Goal: Communication & Community: Answer question/provide support

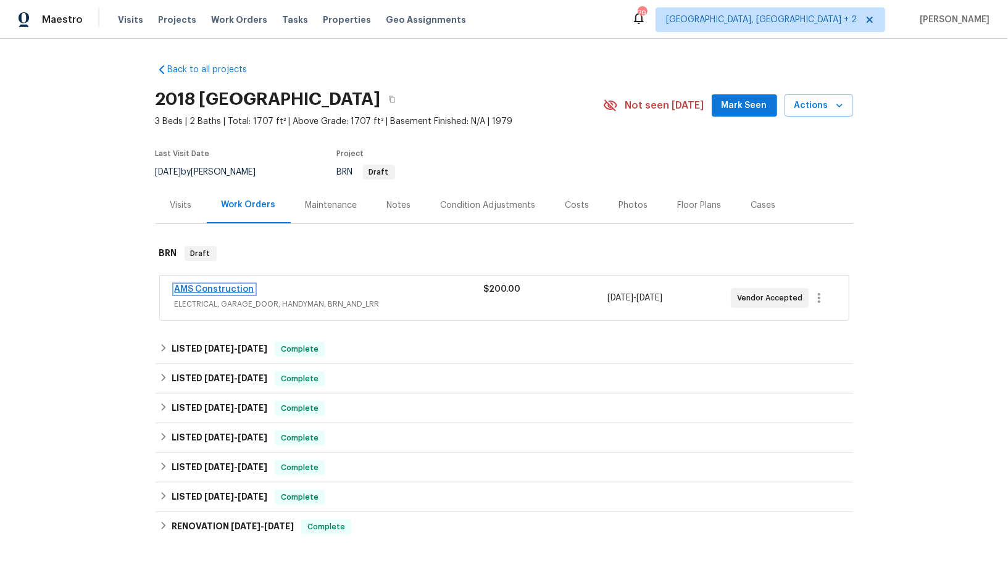
click at [234, 292] on link "AMS Construction" at bounding box center [215, 289] width 80 height 9
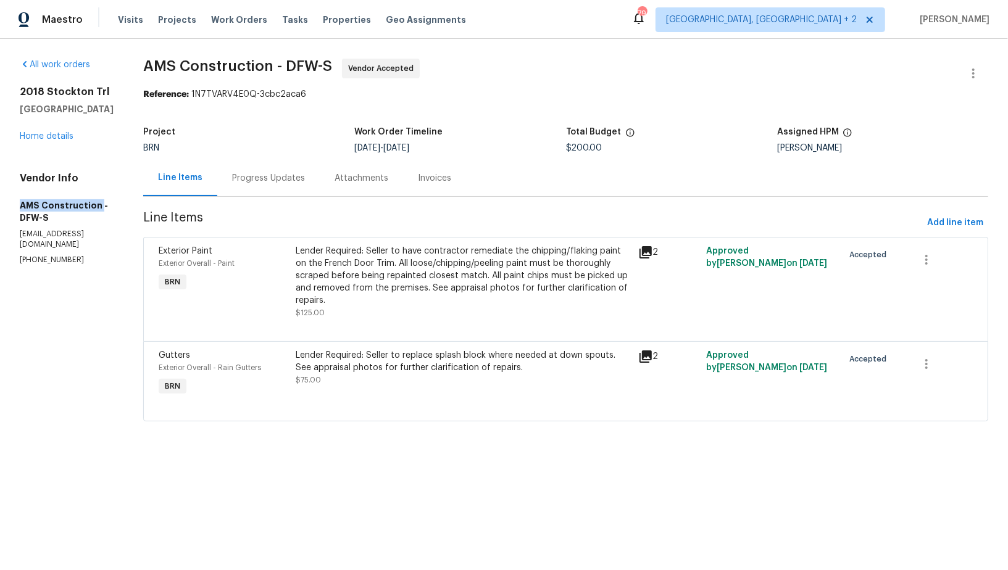
drag, startPoint x: 14, startPoint y: 218, endPoint x: 98, endPoint y: 219, distance: 84.5
click at [98, 219] on div "All work orders 2018 Stockton Trl Grand Prairie, TX 75052 Home details Vendor I…" at bounding box center [504, 247] width 1008 height 417
copy h5 "AMS Construction"
click at [270, 170] on div "Progress Updates" at bounding box center [268, 178] width 102 height 36
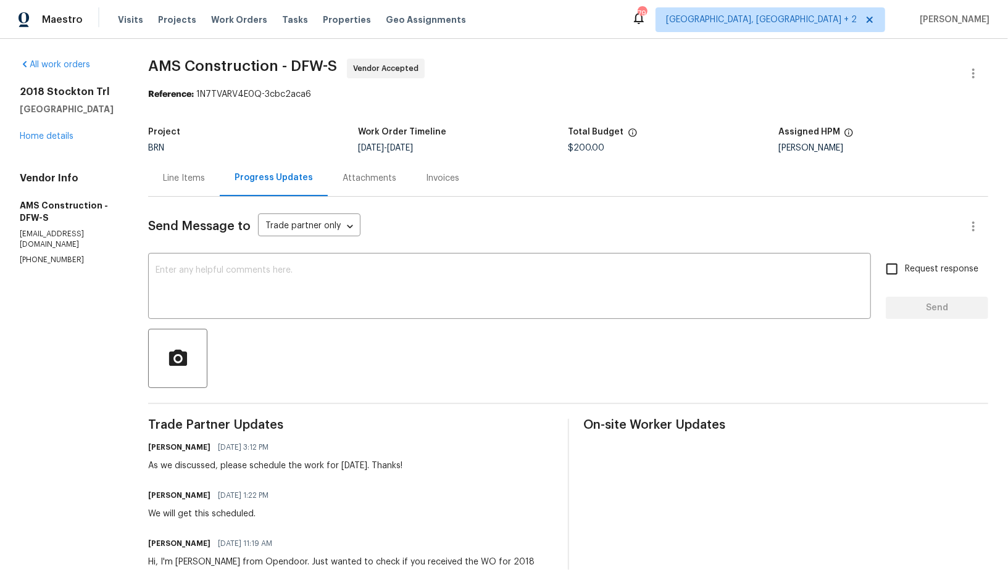
click at [291, 320] on div "Send Message to Trade partner only Trade partner only ​ x ​ Request response Se…" at bounding box center [568, 408] width 840 height 423
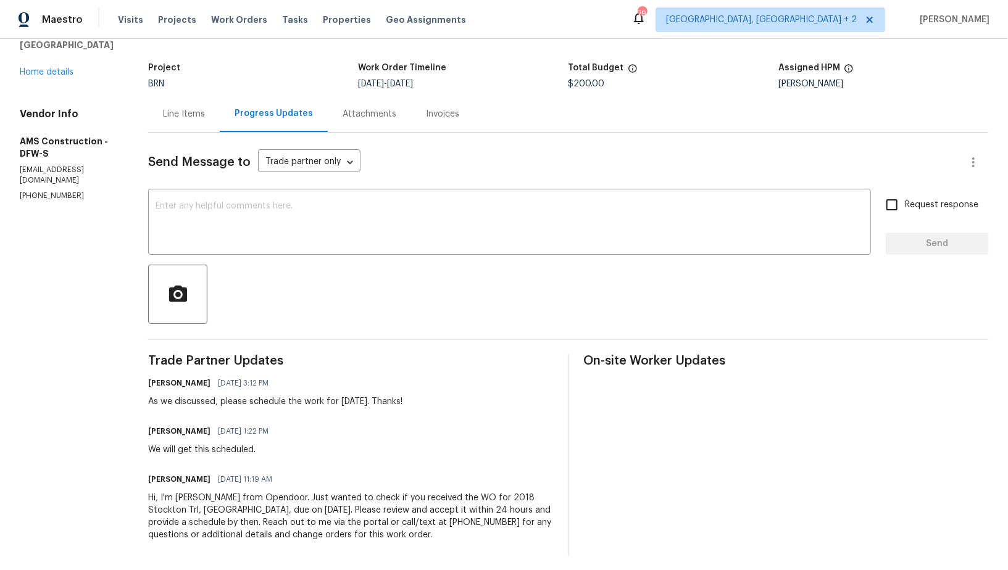
scroll to position [69, 0]
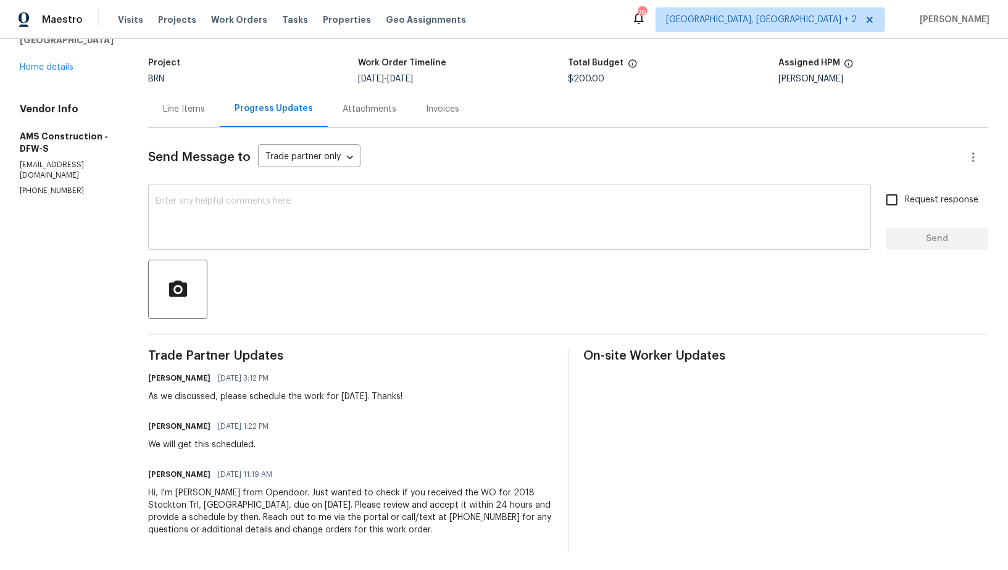
click at [258, 232] on textarea at bounding box center [509, 218] width 708 height 43
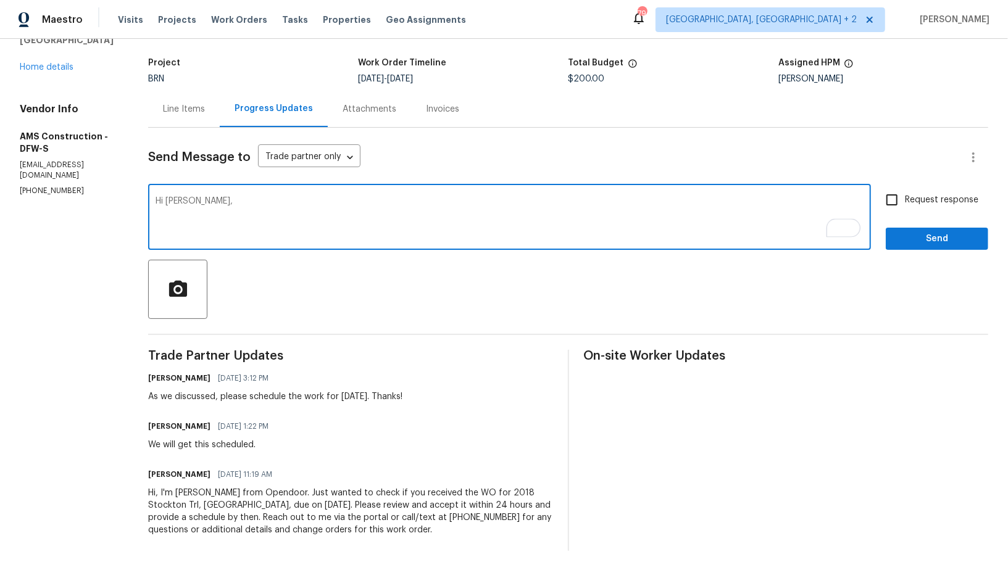
type textarea "Hi Michael,"
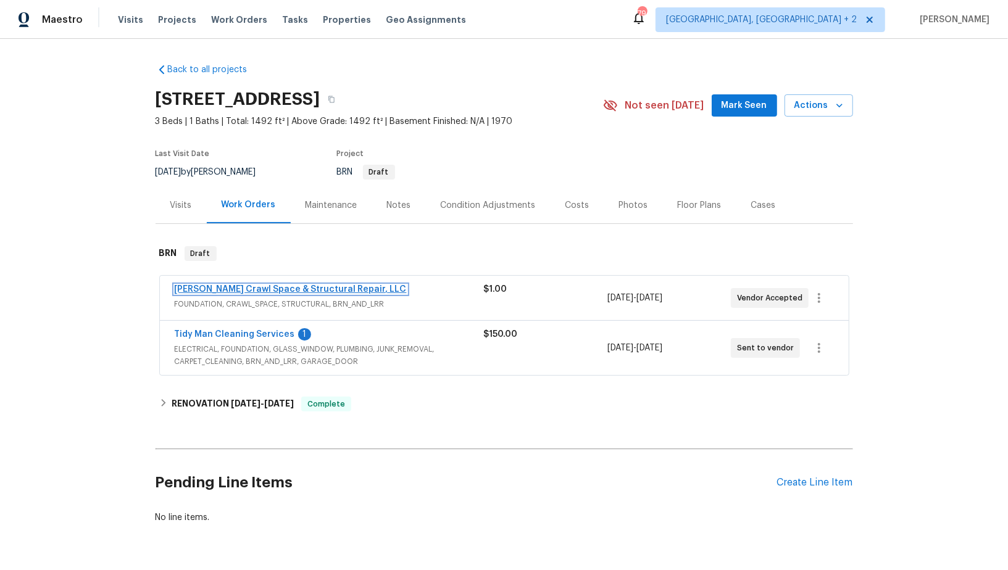
click at [281, 288] on link "Falcone Crawl Space & Structural Repair, LLC" at bounding box center [291, 289] width 232 height 9
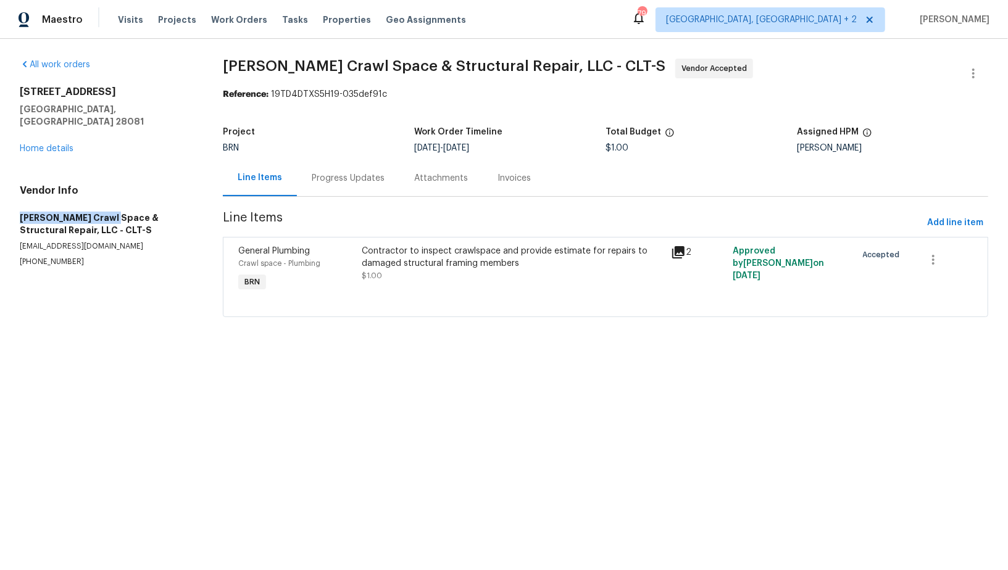
drag, startPoint x: 0, startPoint y: 201, endPoint x: 109, endPoint y: 204, distance: 108.6
click at [109, 204] on div "All work orders 301 Briarcliff Dr Kannapolis, NC 28081 Home details Vendor Info…" at bounding box center [504, 195] width 1008 height 313
copy h5 "Falcone Crawl Space"
click at [323, 183] on div "Progress Updates" at bounding box center [348, 178] width 73 height 12
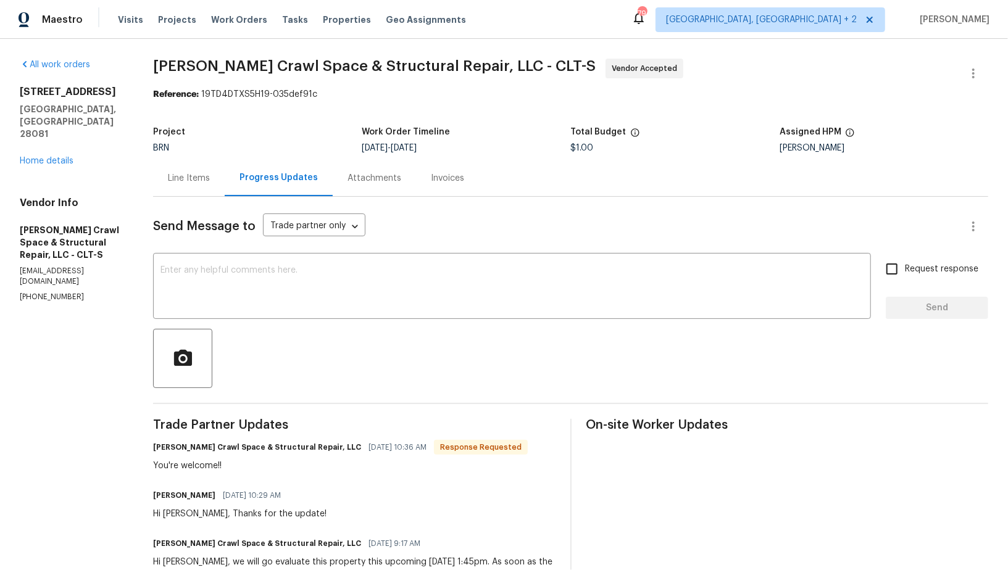
scroll to position [202, 0]
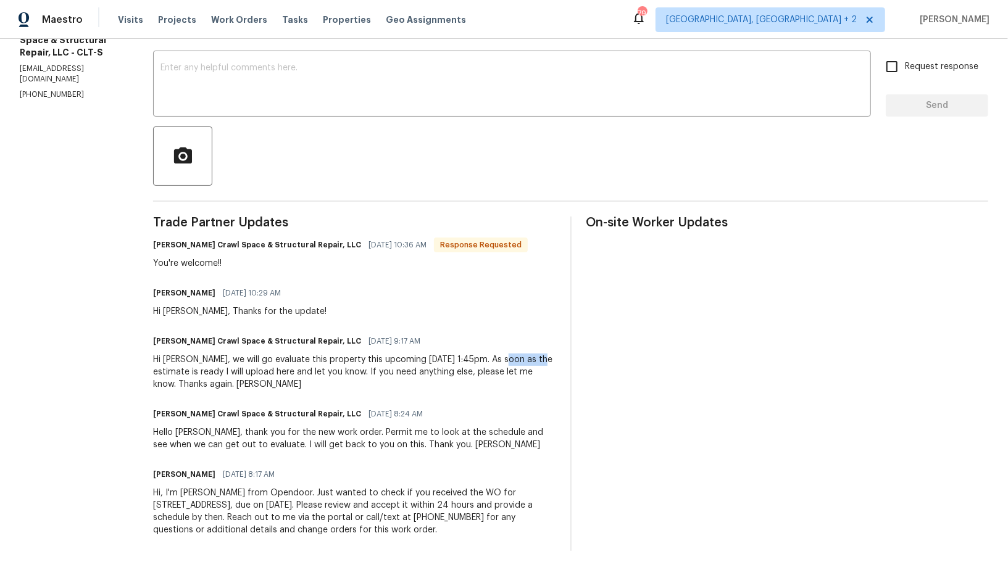
drag, startPoint x: 516, startPoint y: 360, endPoint x: 552, endPoint y: 360, distance: 36.4
click at [552, 360] on div "Hi Padmapriya, we will go evaluate this property this upcoming Wednesday, Octob…" at bounding box center [354, 372] width 402 height 37
copy div "at 1:45pm"
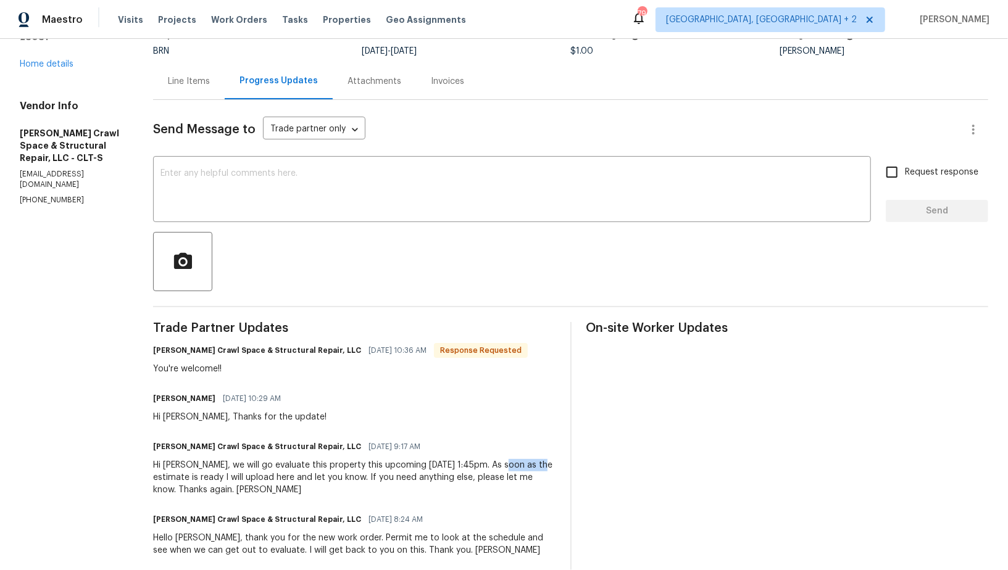
scroll to position [0, 0]
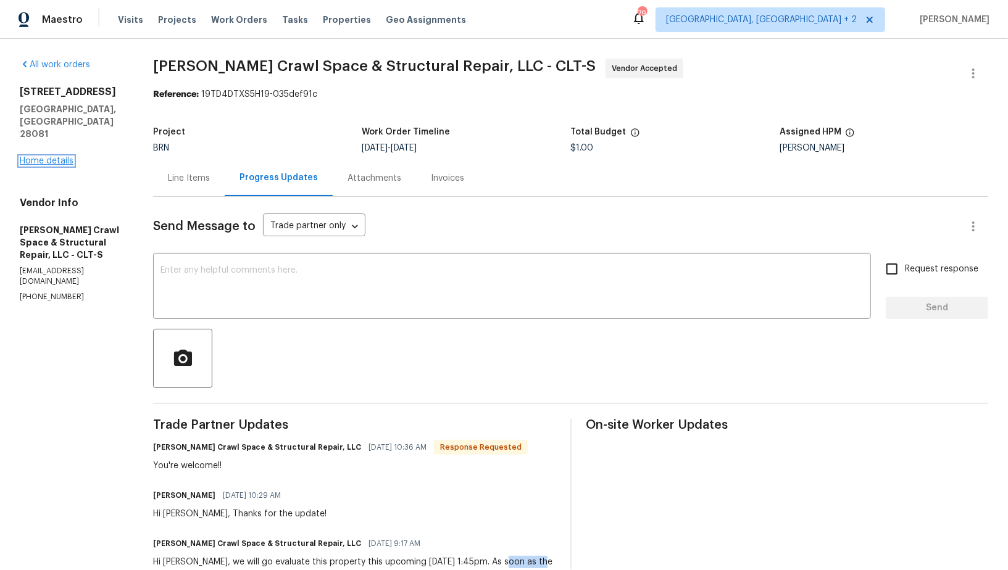
click at [52, 157] on link "Home details" at bounding box center [47, 161] width 54 height 9
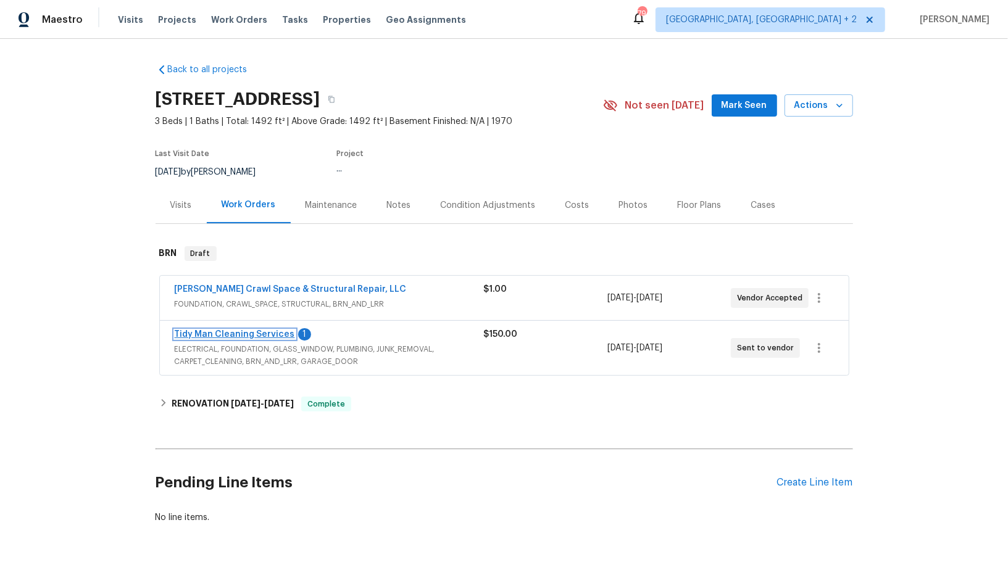
click at [252, 333] on link "Tidy Man Cleaning Services" at bounding box center [235, 334] width 120 height 9
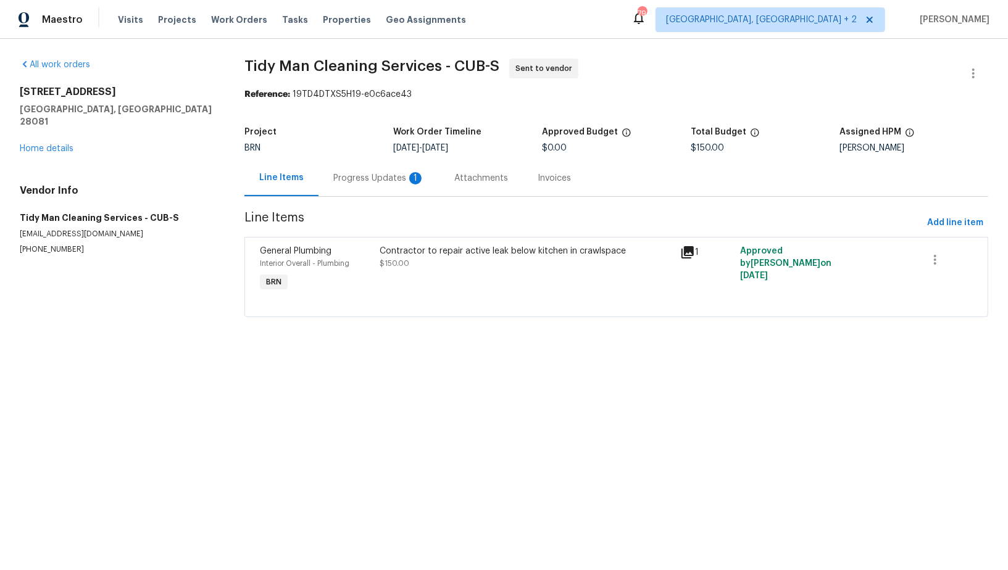
click at [344, 181] on div "Progress Updates 1" at bounding box center [378, 178] width 91 height 12
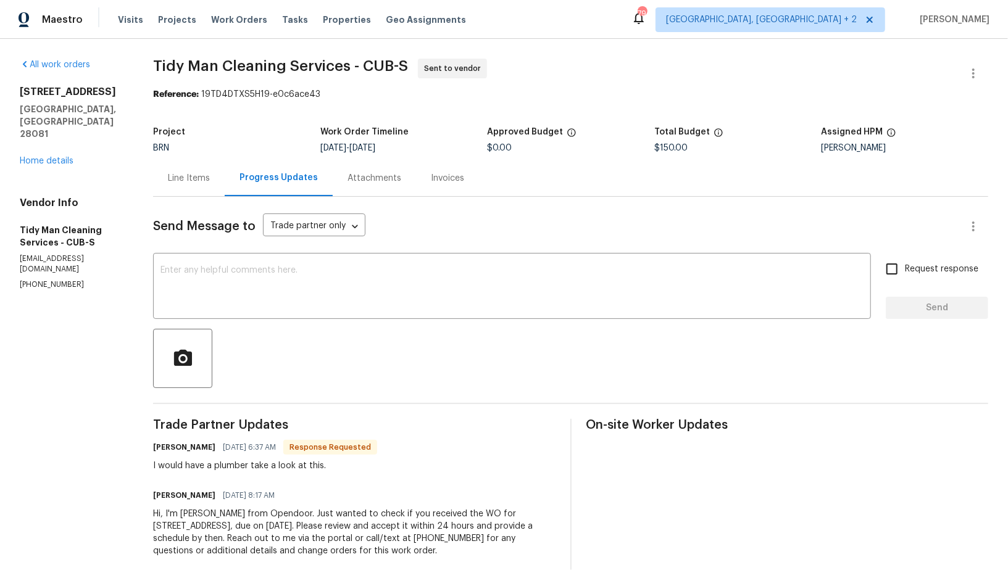
scroll to position [21, 0]
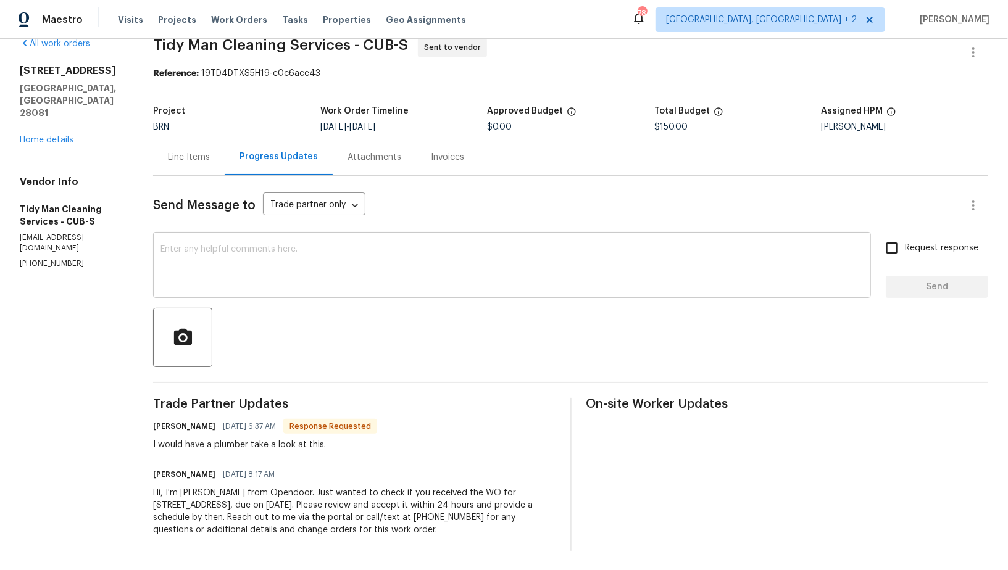
click at [290, 280] on textarea at bounding box center [511, 266] width 703 height 43
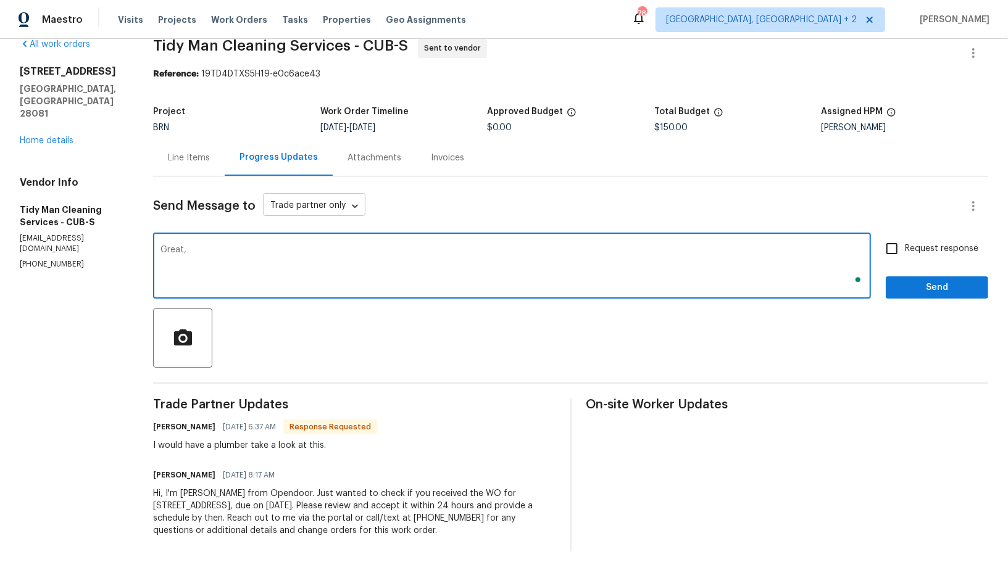
scroll to position [20, 0]
type textarea "Great, Could you please accept the work order and let me know the scheduled dat…"
click at [890, 245] on input "Request response" at bounding box center [892, 249] width 26 height 26
checkbox input "true"
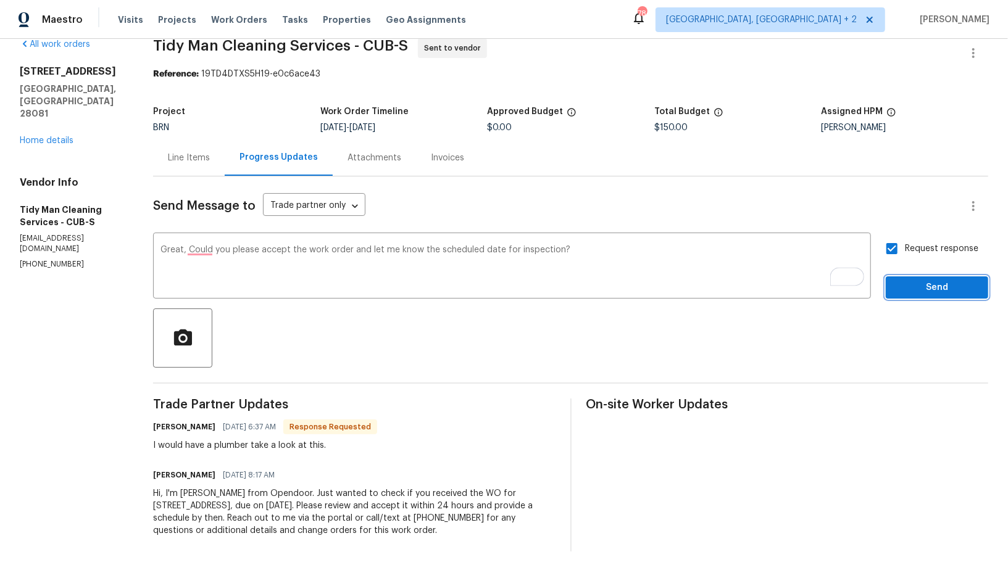
click at [916, 278] on button "Send" at bounding box center [936, 287] width 102 height 23
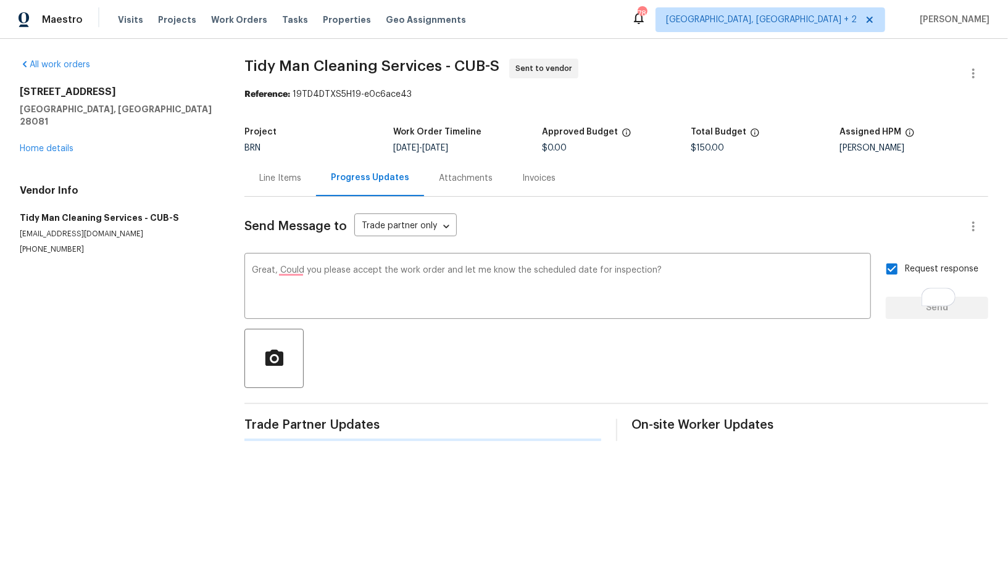
scroll to position [0, 0]
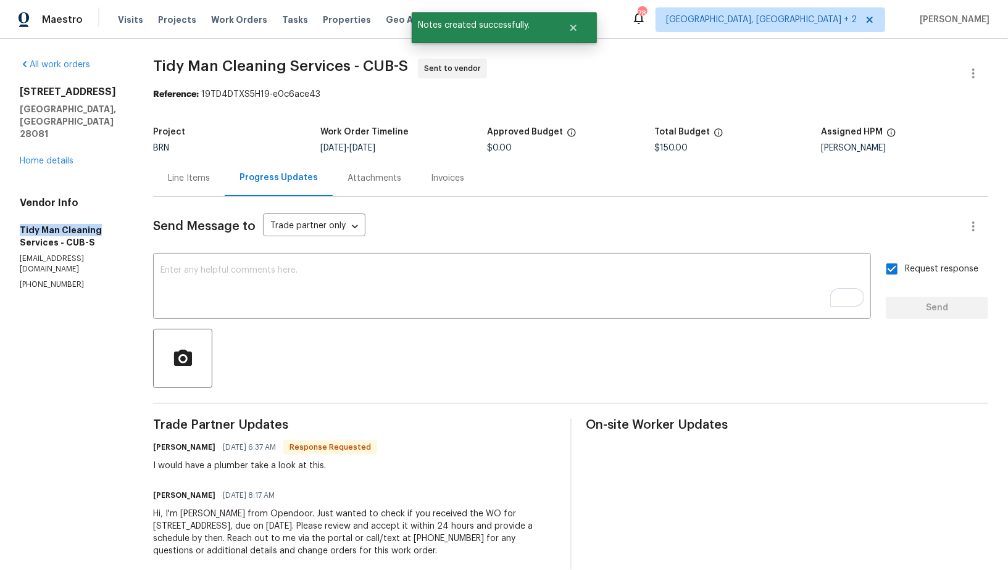
drag, startPoint x: 0, startPoint y: 207, endPoint x: 100, endPoint y: 208, distance: 100.0
click at [102, 207] on div "All work orders 301 Briarcliff Dr Kannapolis, NC 28081 Home details Vendor Info…" at bounding box center [504, 315] width 1008 height 553
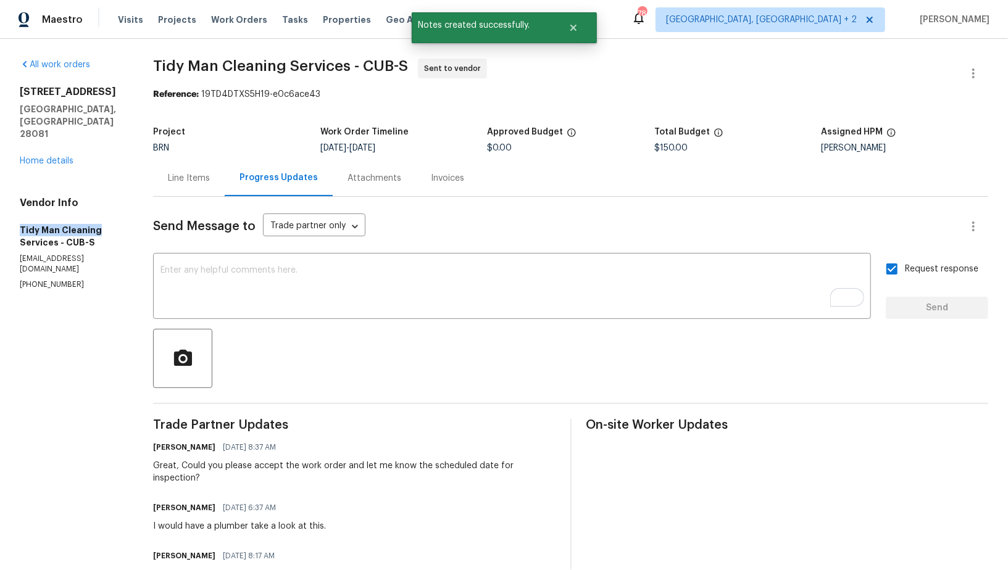
copy h5 "Tidy Man Cleaning"
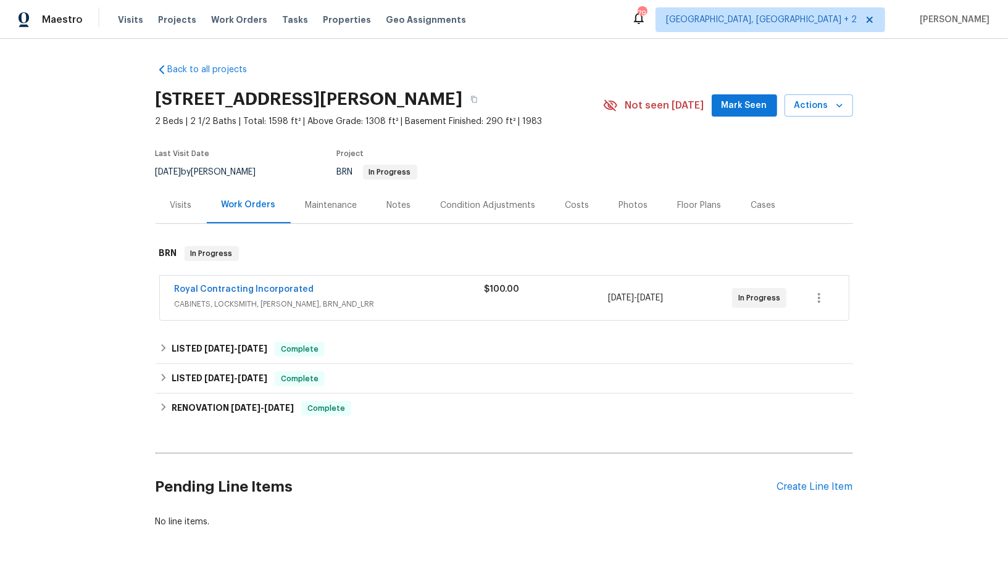
click at [225, 293] on span "Royal Contracting Incorporated" at bounding box center [244, 289] width 139 height 12
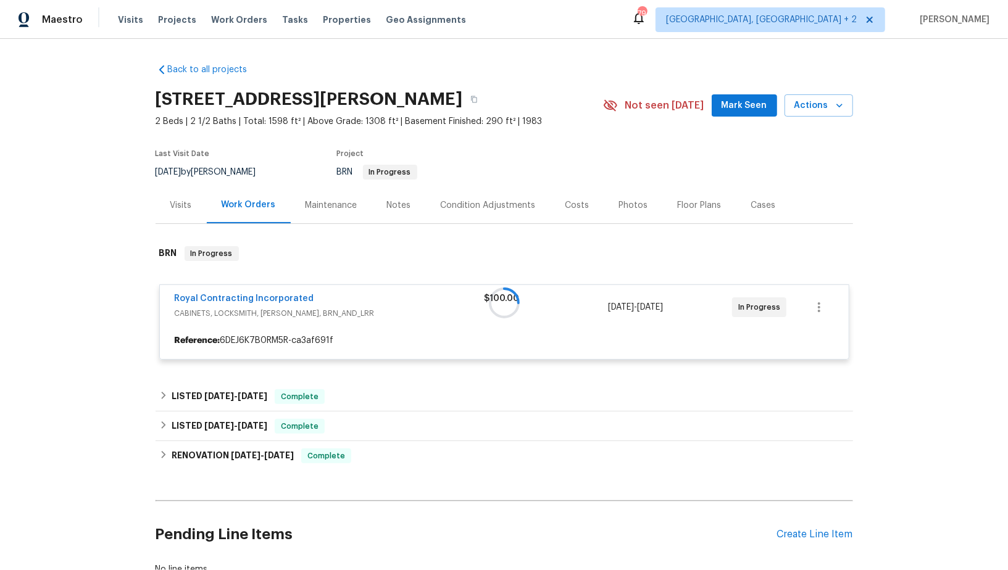
click at [228, 297] on div at bounding box center [503, 303] width 697 height 138
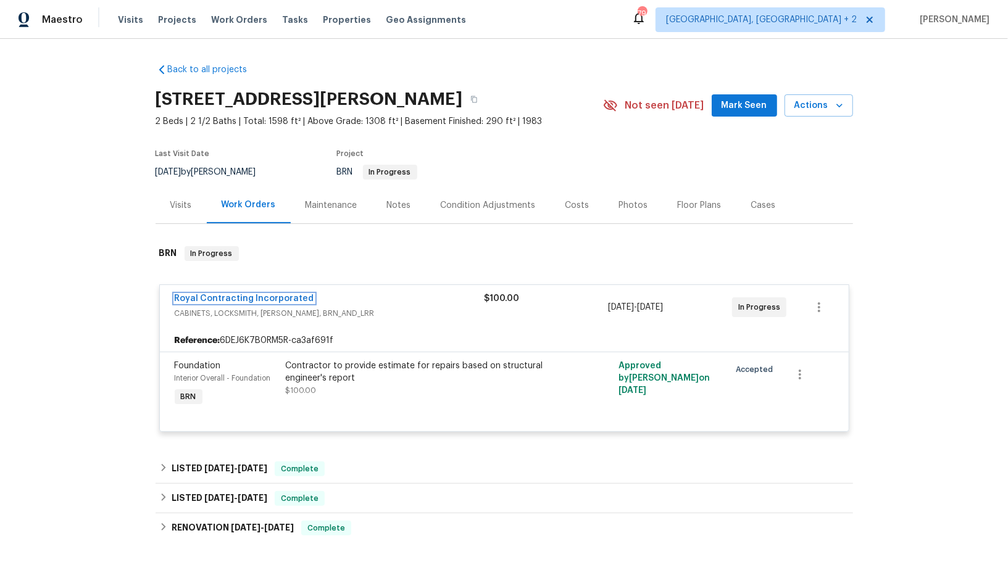
click at [228, 297] on link "Royal Contracting Incorporated" at bounding box center [244, 298] width 139 height 9
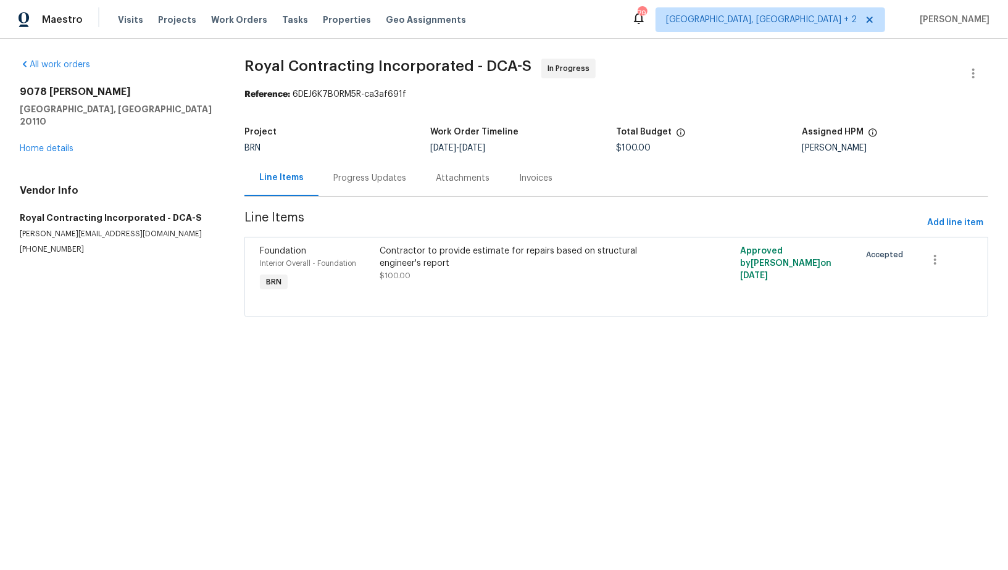
click at [373, 177] on div "Progress Updates" at bounding box center [369, 178] width 73 height 12
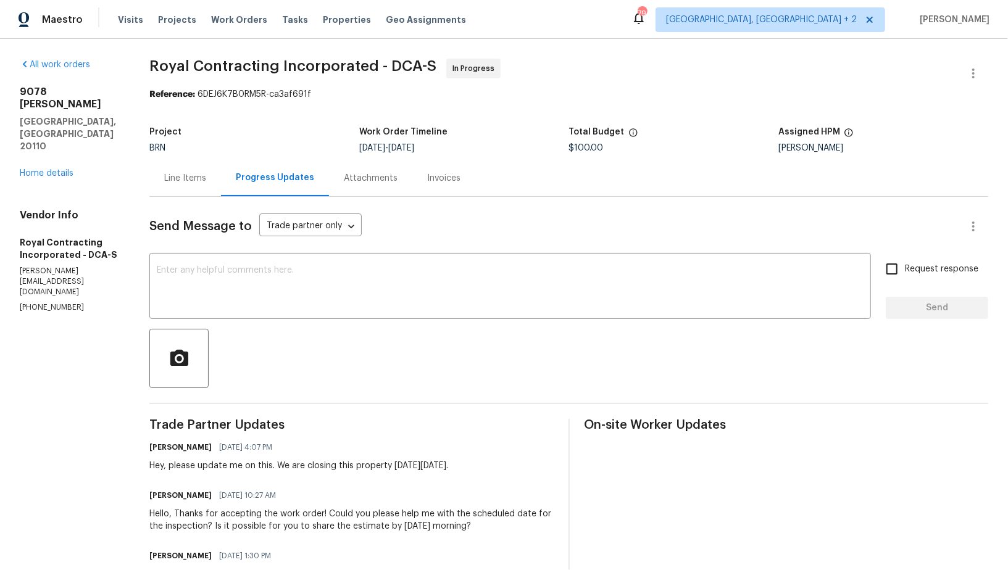
click at [198, 175] on div "Line Items" at bounding box center [185, 178] width 42 height 12
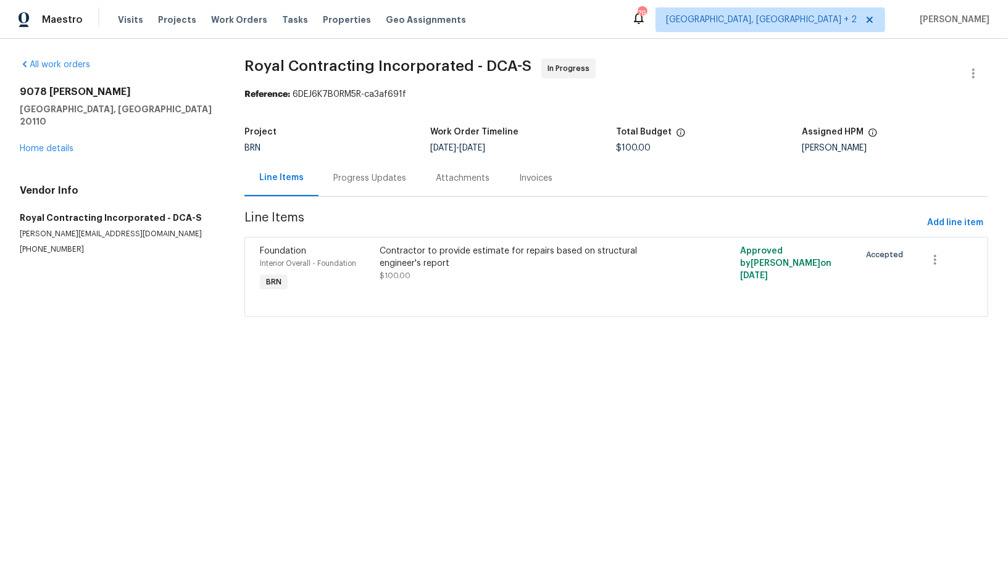
click at [395, 265] on div "Contractor to provide estimate for repairs based on structural engineer's report" at bounding box center [526, 257] width 292 height 25
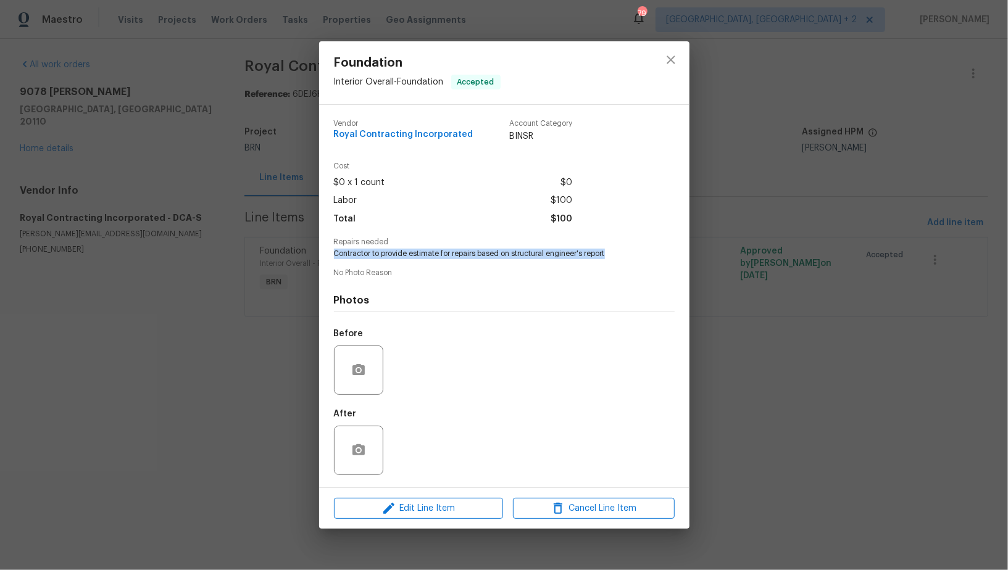
drag, startPoint x: 335, startPoint y: 252, endPoint x: 636, endPoint y: 254, distance: 300.5
click at [636, 254] on span "Contractor to provide estimate for repairs based on structural engineer's report" at bounding box center [487, 254] width 307 height 10
copy span "Contractor to provide estimate for repairs based on structural engineer's report"
click at [239, 300] on div "Foundation Interior Overall - Foundation Accepted Vendor Royal Contracting Inco…" at bounding box center [504, 285] width 1008 height 570
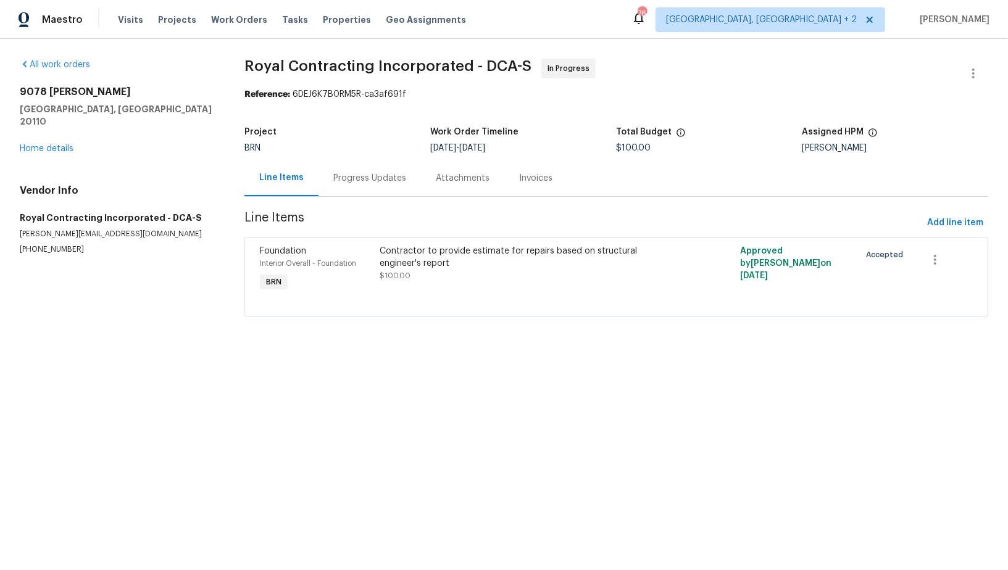
click at [354, 172] on div "Progress Updates" at bounding box center [369, 178] width 73 height 12
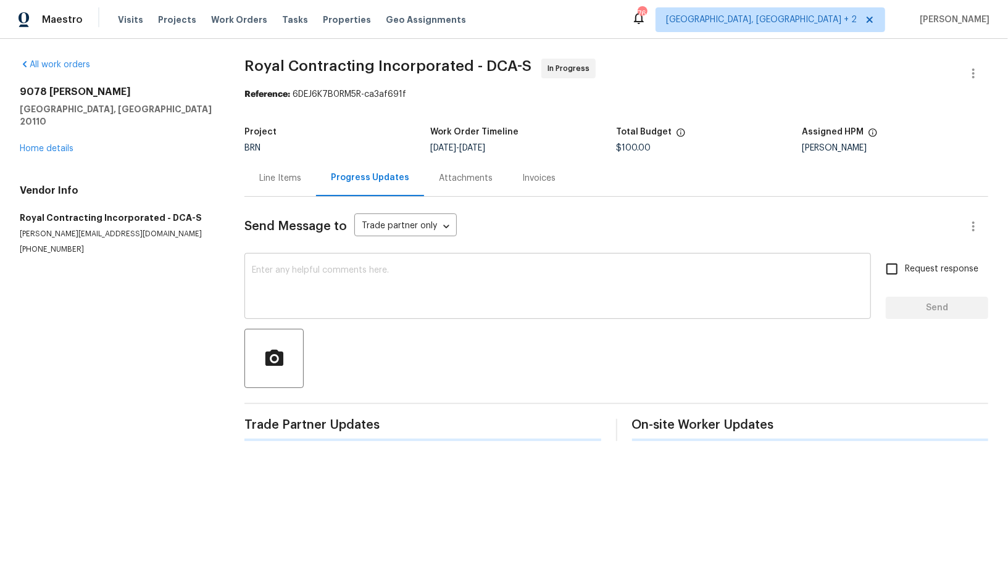
click at [293, 283] on textarea at bounding box center [557, 287] width 611 height 43
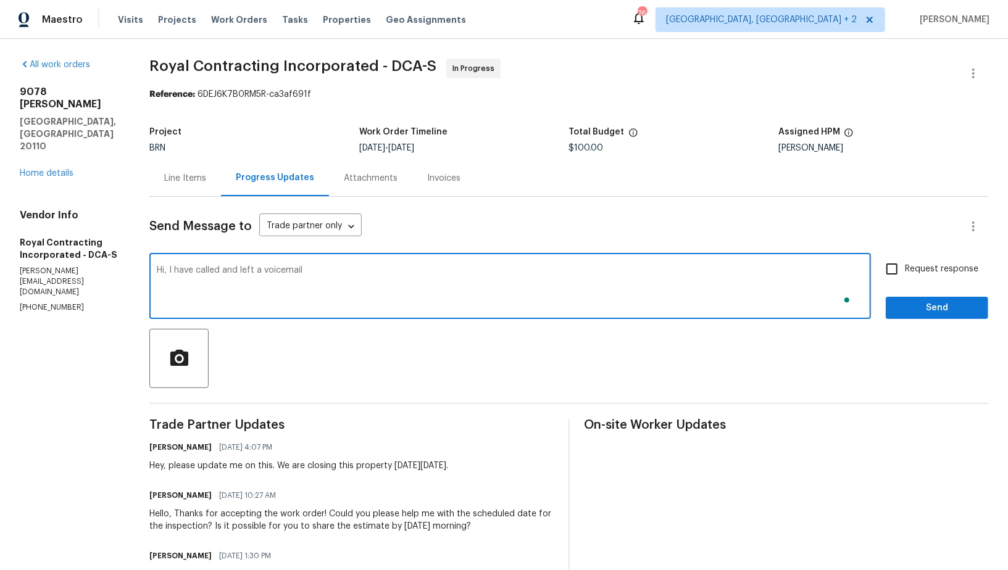
paste textarea "(540) 892-0416"
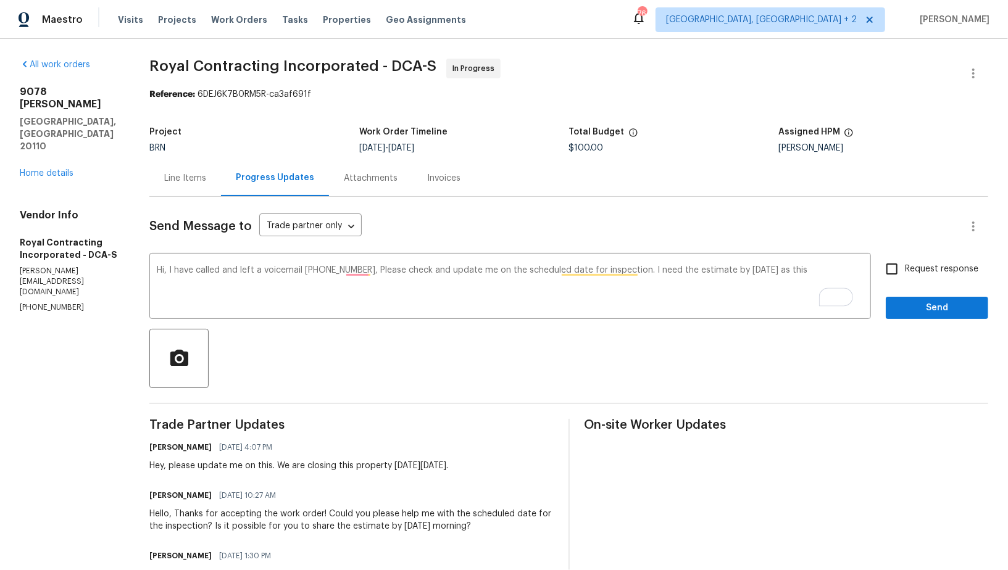
drag, startPoint x: 365, startPoint y: 467, endPoint x: 511, endPoint y: 463, distance: 146.9
click at [511, 463] on div "Padmapriya R 09/29/2025 4:07 PM Hey, please update me on this. We are closing t…" at bounding box center [351, 455] width 404 height 33
copy div "property on Wednesday, 10/1."
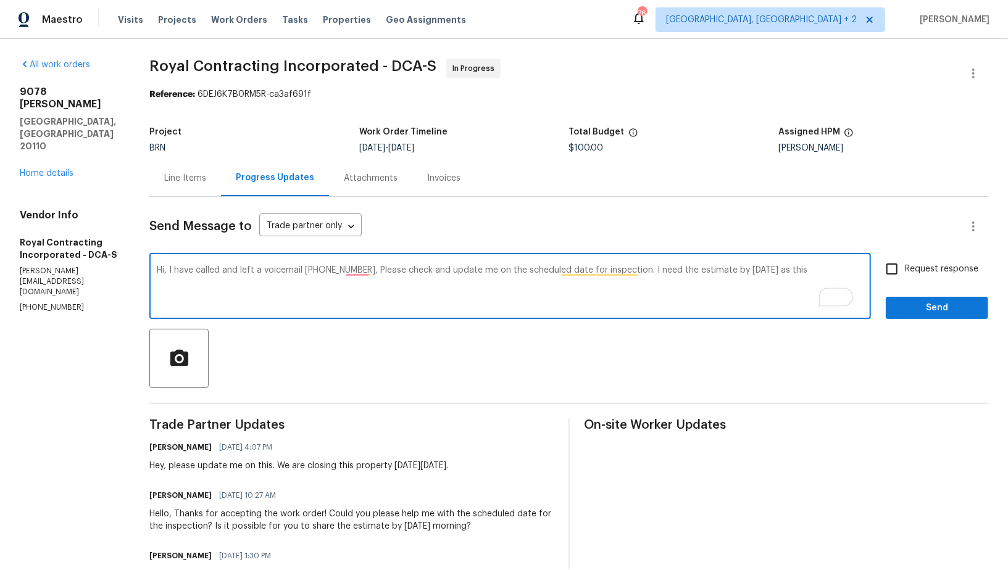
click at [807, 271] on textarea "Hi, I have called and left a voicemail (540) 892-0416, Please check and update …" at bounding box center [510, 287] width 706 height 43
paste textarea "property on Wednesday, 10/1."
click at [833, 271] on textarea "Hi, I have called and left a voicemail (540) 892-0416, Please check and update …" at bounding box center [510, 287] width 706 height 43
type textarea "Hi, I have called and left a voicemail (540) 892-0416, Please check and update …"
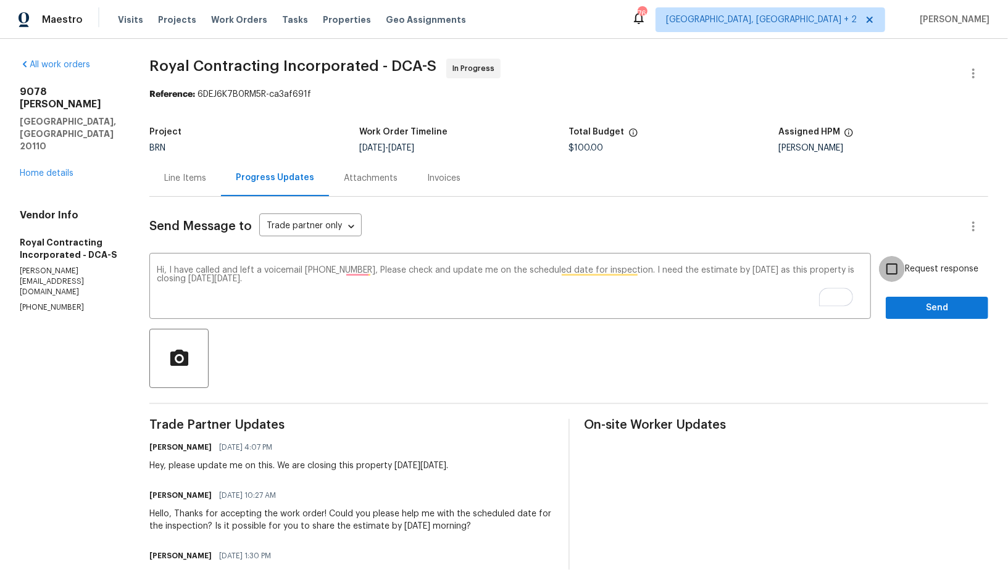
click at [904, 265] on input "Request response" at bounding box center [892, 269] width 26 height 26
checkbox input "true"
click at [917, 317] on button "Send" at bounding box center [936, 308] width 102 height 23
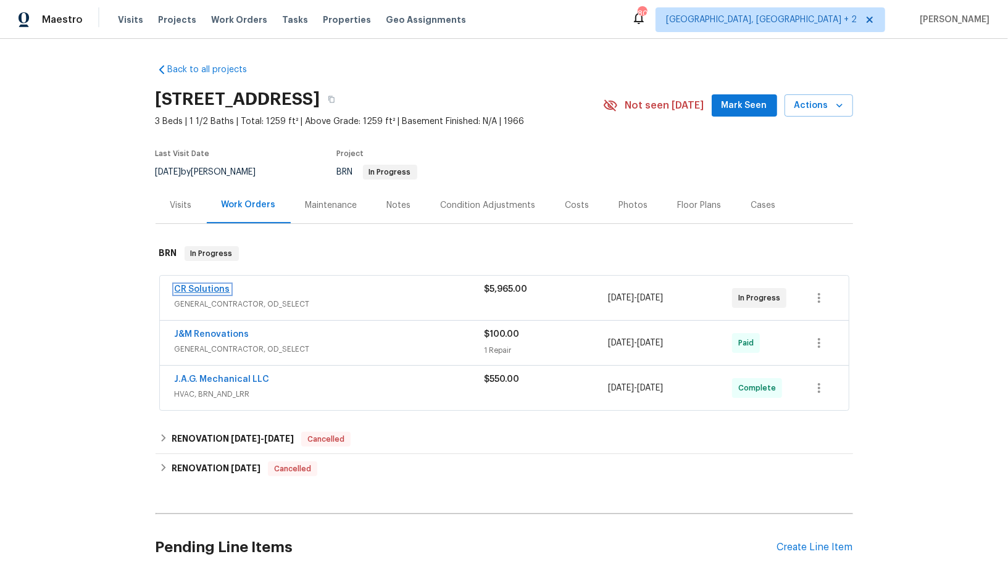
click at [209, 289] on link "CR Solutions" at bounding box center [203, 289] width 56 height 9
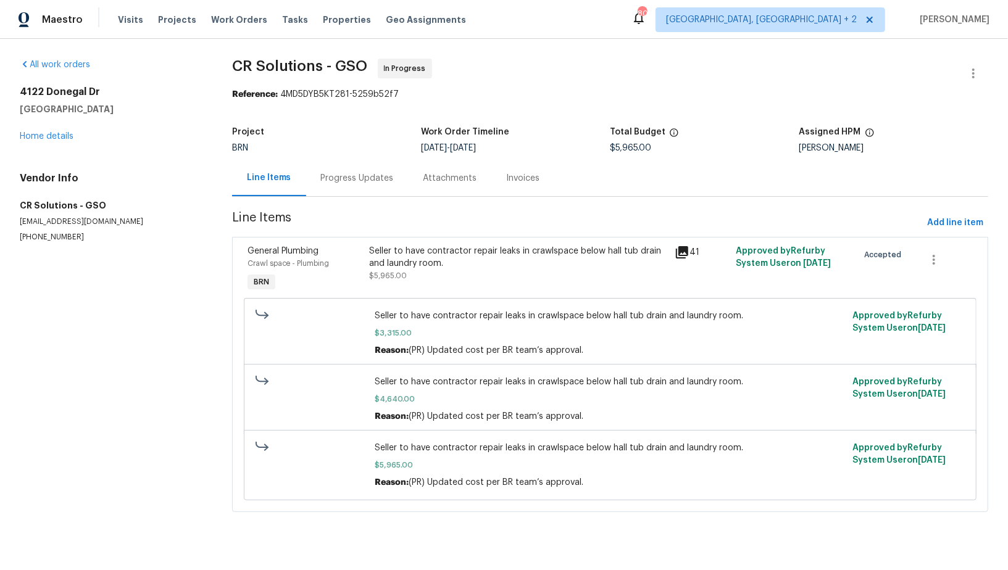
click at [310, 173] on div "Progress Updates" at bounding box center [357, 178] width 102 height 36
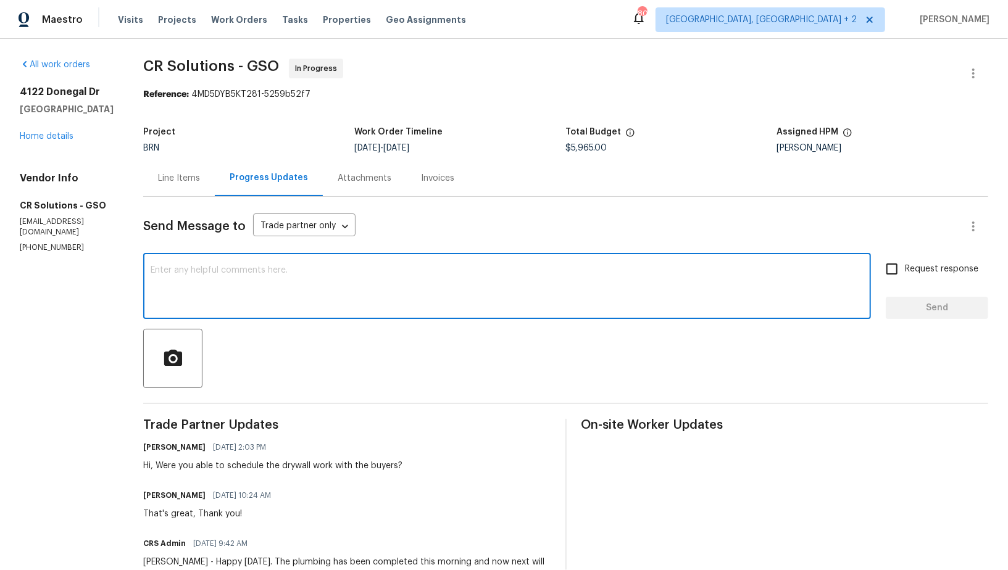
click at [338, 278] on textarea at bounding box center [507, 287] width 713 height 43
type textarea "Hello, Could you please update me on the scheduled date for drywall work?"
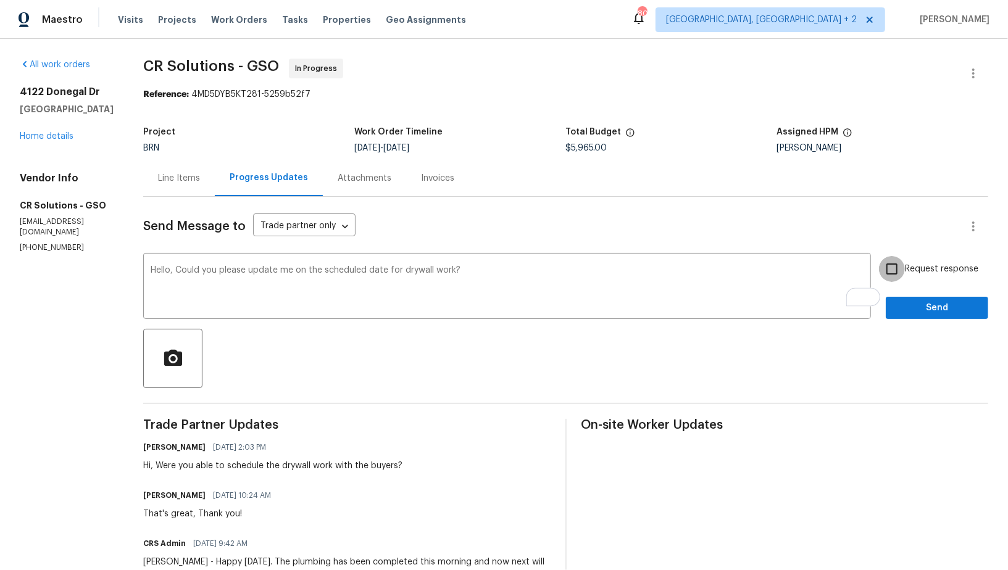
click at [890, 273] on input "Request response" at bounding box center [892, 269] width 26 height 26
checkbox input "true"
click at [906, 311] on span "Send" at bounding box center [936, 307] width 83 height 15
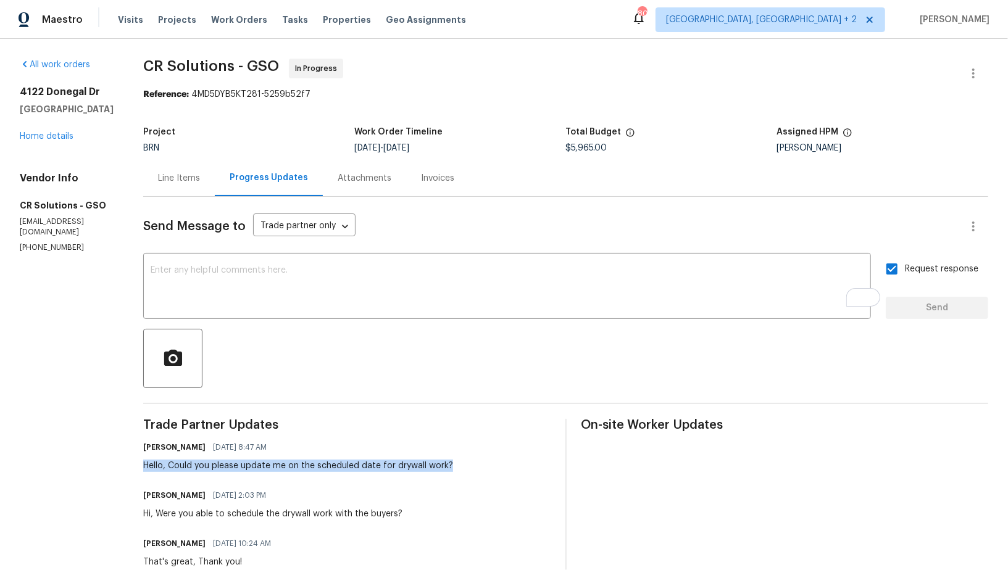
drag, startPoint x: 121, startPoint y: 467, endPoint x: 462, endPoint y: 466, distance: 341.2
copy div "Hello, Could you please update me on the scheduled date for drywall work?"
click at [44, 143] on div "4122 Donegal Dr Greensboro, NC 27406 Home details" at bounding box center [67, 114] width 94 height 57
click at [43, 141] on link "Home details" at bounding box center [47, 136] width 54 height 9
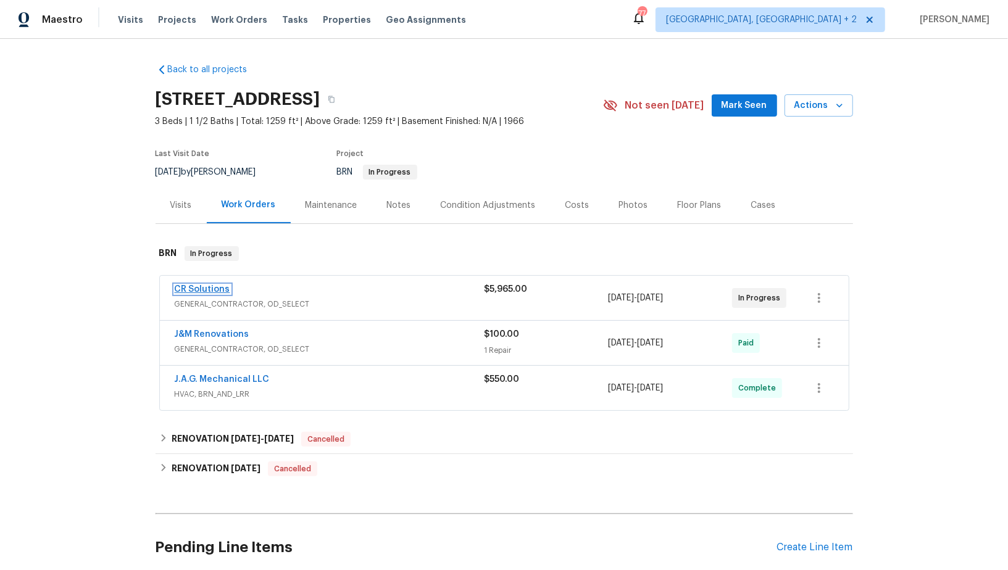
click at [222, 285] on link "CR Solutions" at bounding box center [203, 289] width 56 height 9
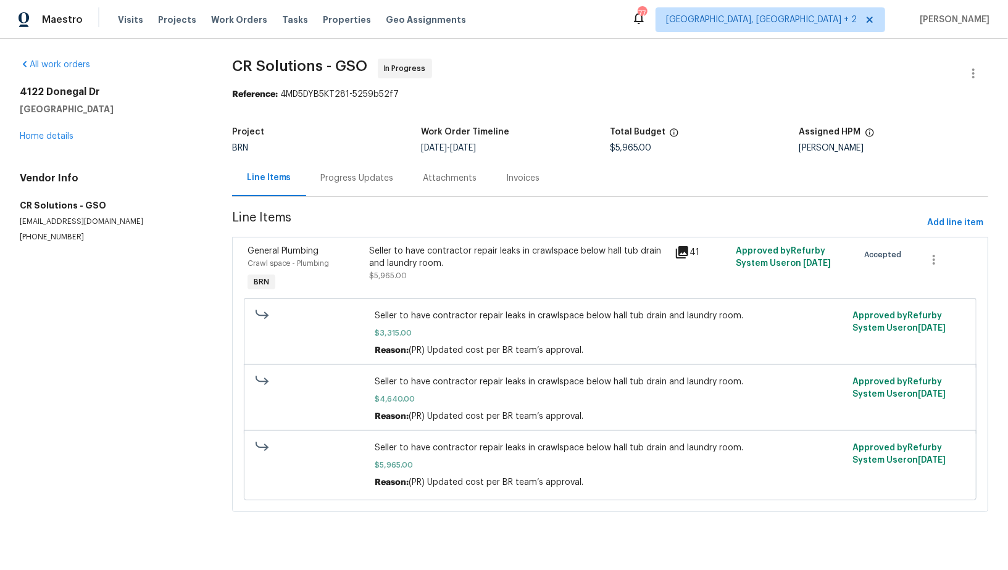
click at [363, 186] on div "Progress Updates" at bounding box center [357, 178] width 102 height 36
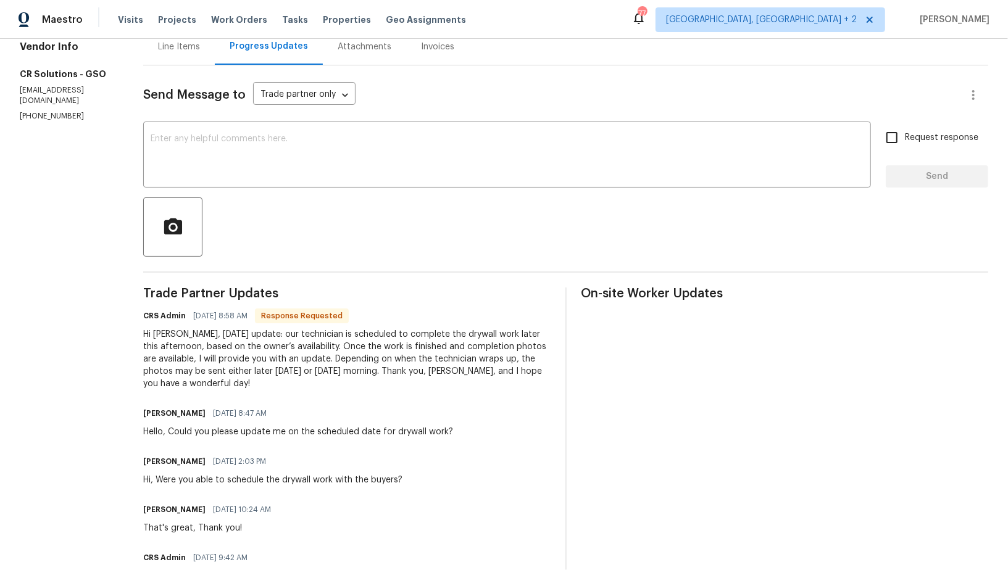
scroll to position [120, 0]
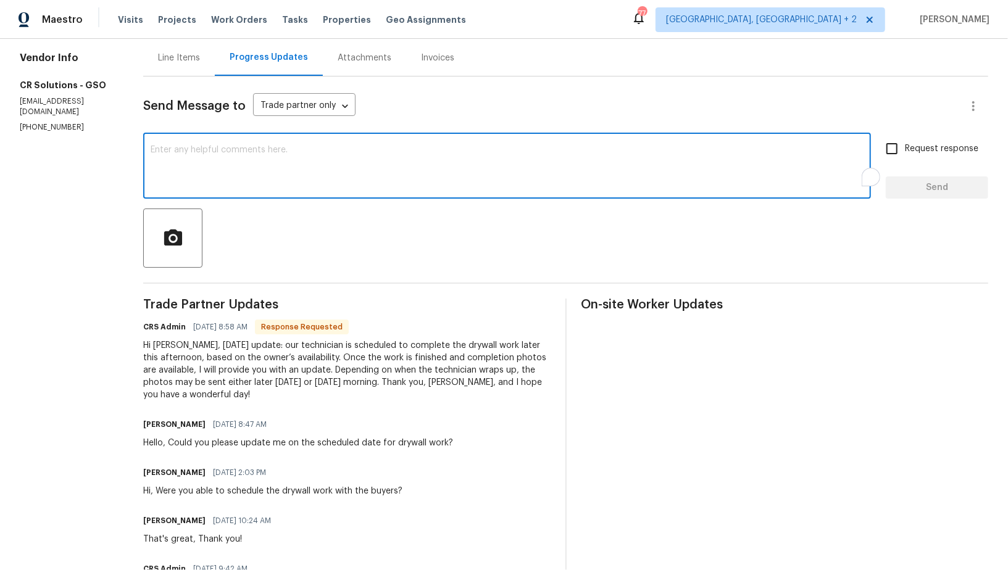
click at [296, 186] on textarea "To enrich screen reader interactions, please activate Accessibility in Grammarl…" at bounding box center [507, 167] width 713 height 43
type textarea "I understand, Thanks for the update!"
click at [901, 159] on input "Request response" at bounding box center [892, 149] width 26 height 26
checkbox input "true"
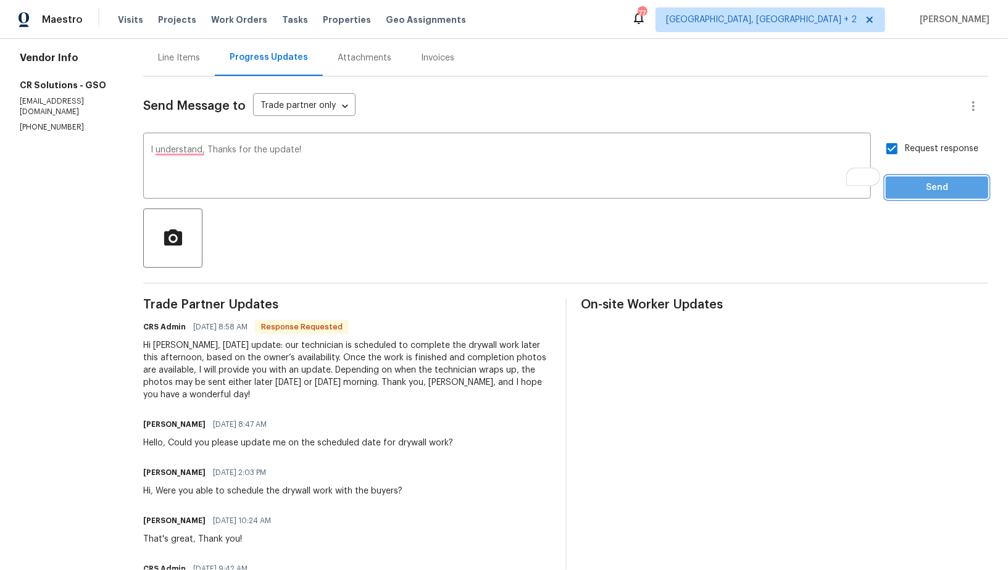
click at [913, 194] on span "Send" at bounding box center [936, 187] width 83 height 15
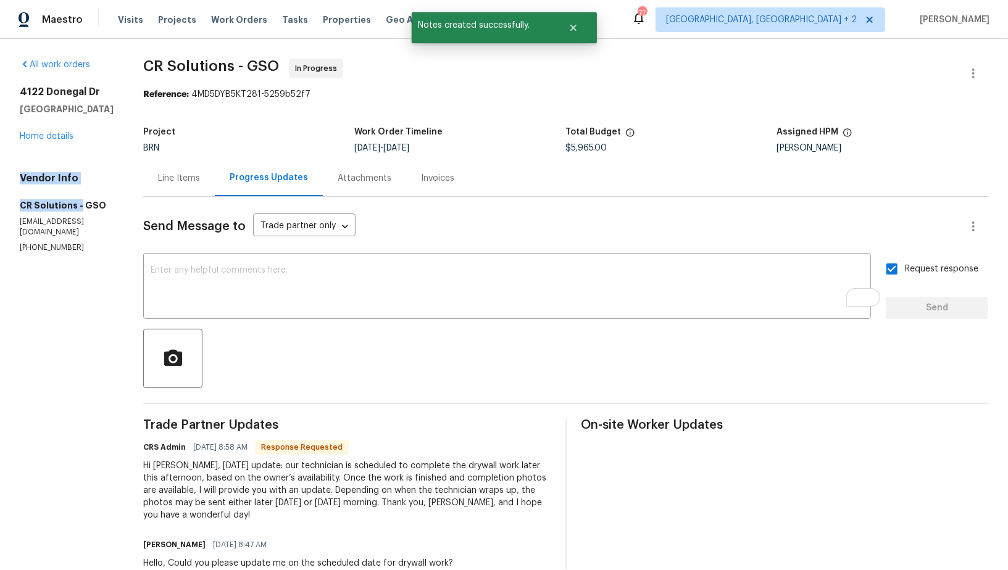
drag, startPoint x: 3, startPoint y: 207, endPoint x: 78, endPoint y: 230, distance: 78.7
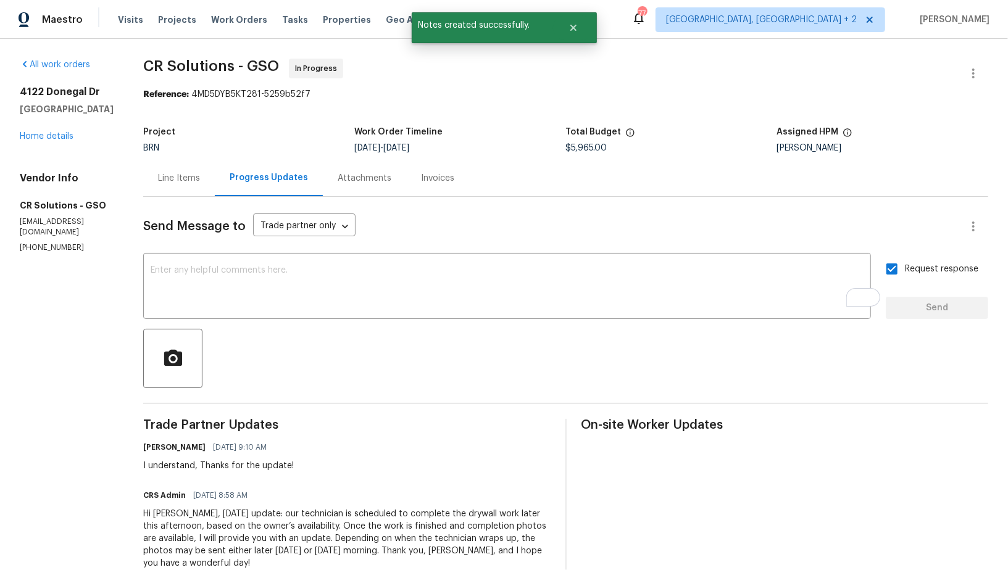
click at [34, 212] on h5 "CR Solutions - GSO" at bounding box center [67, 205] width 94 height 12
drag, startPoint x: 10, startPoint y: 230, endPoint x: 73, endPoint y: 230, distance: 62.3
copy h5 "CR Solutions"
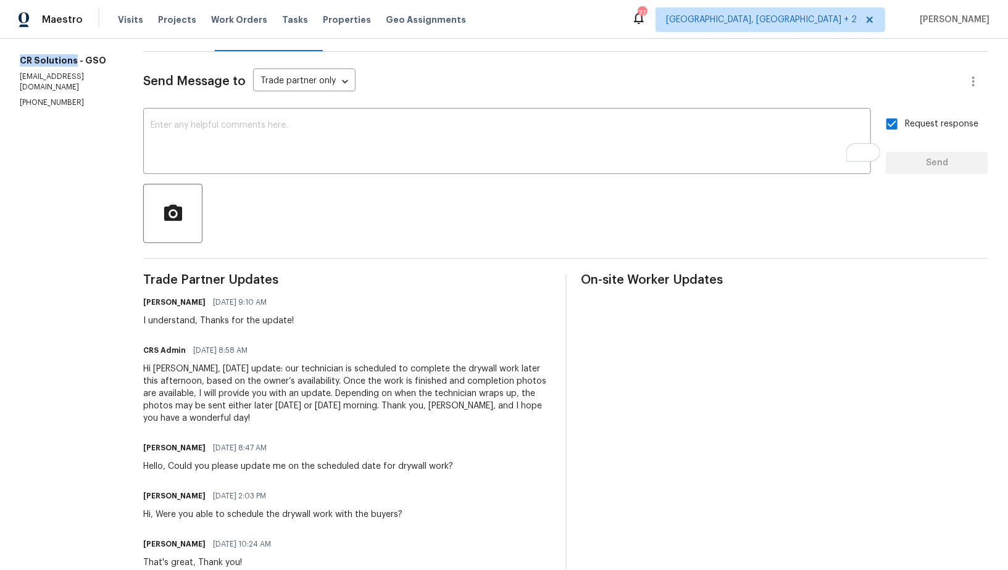
scroll to position [145, 0]
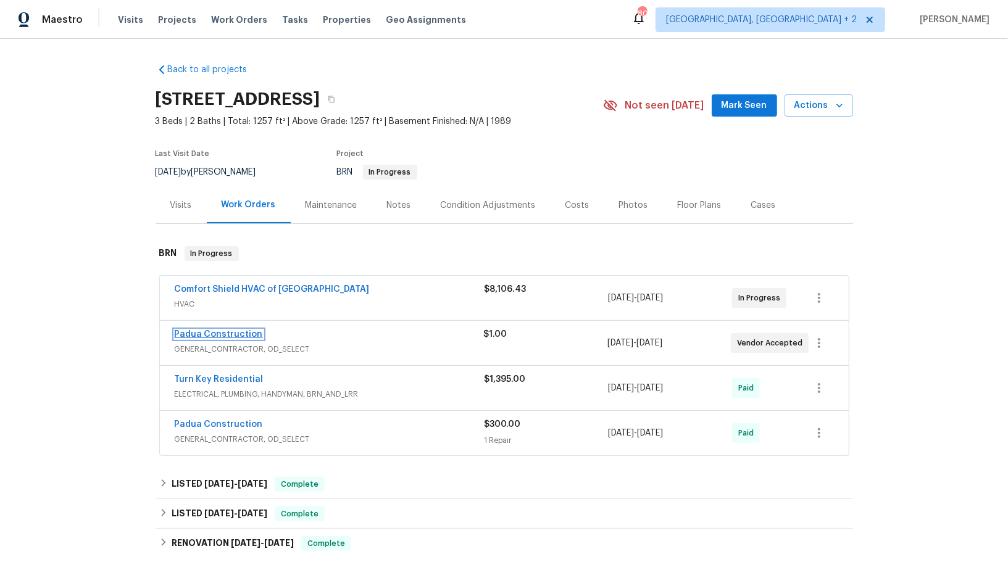
click at [234, 333] on link "Padua Construction" at bounding box center [219, 334] width 88 height 9
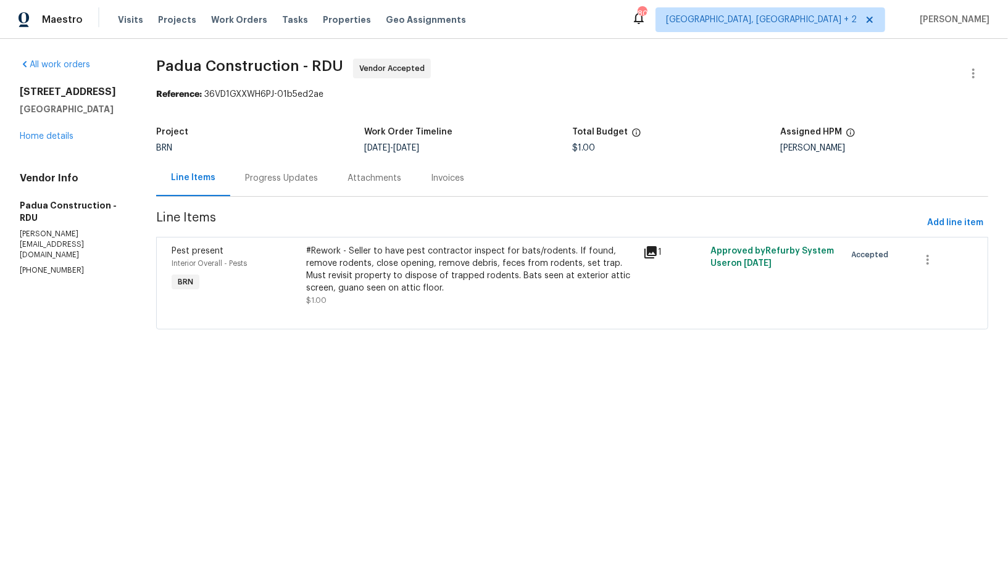
click at [293, 183] on div "Progress Updates" at bounding box center [281, 178] width 73 height 12
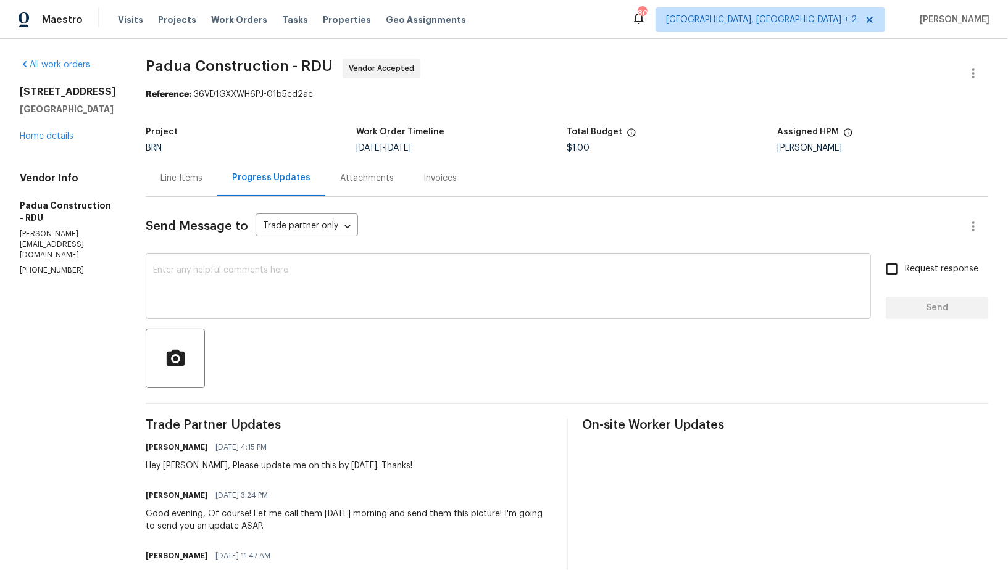
click at [326, 297] on textarea at bounding box center [508, 287] width 710 height 43
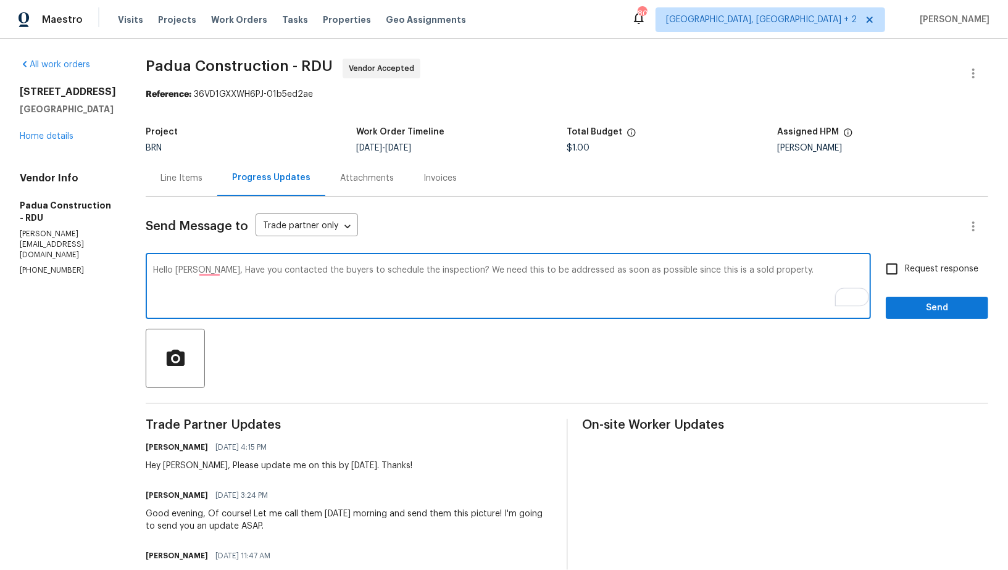
click at [205, 273] on textarea "Hello [PERSON_NAME], Have you contacted the buyers to schedule the inspection? …" at bounding box center [508, 287] width 710 height 43
type textarea "Hello [PERSON_NAME], have you contacted the buyers to schedule the inspection? …"
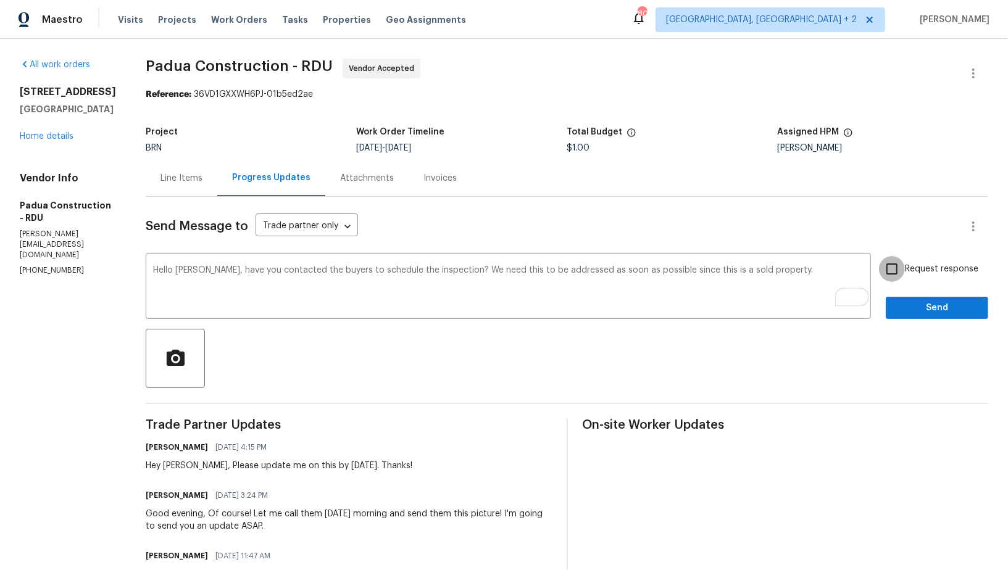
click at [892, 270] on input "Request response" at bounding box center [892, 269] width 26 height 26
checkbox input "true"
click at [912, 309] on span "Send" at bounding box center [936, 307] width 83 height 15
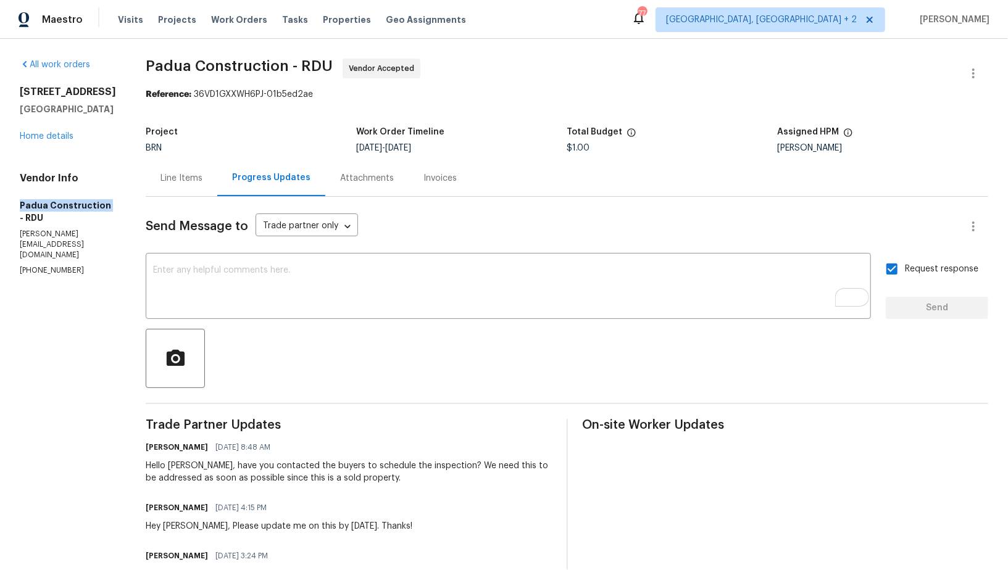
drag, startPoint x: 11, startPoint y: 221, endPoint x: 104, endPoint y: 219, distance: 93.2
click at [104, 219] on div "All work orders [STREET_ADDRESS] Home details Vendor Info Padua Construction - …" at bounding box center [504, 418] width 1008 height 759
copy h5 "Padua Construction"
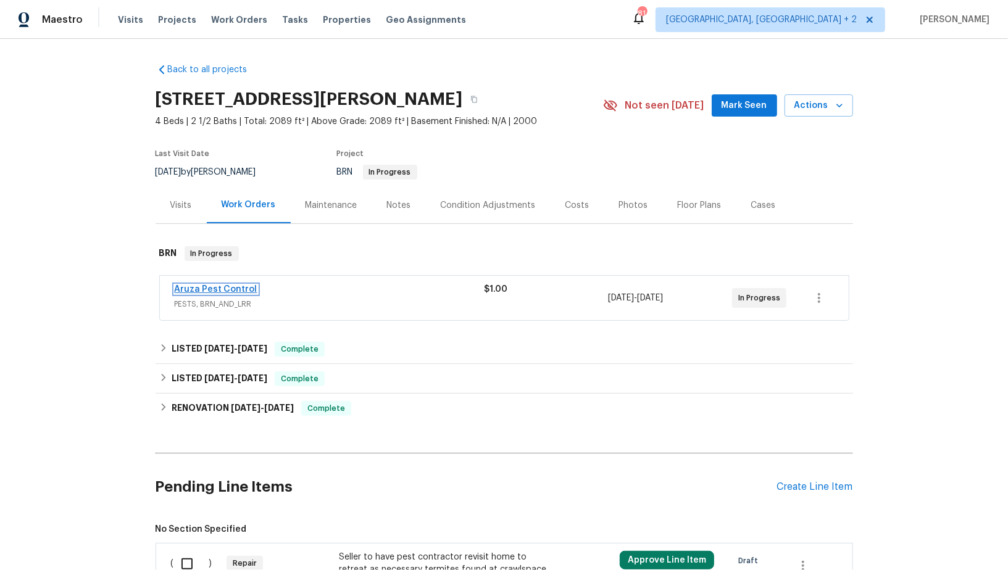
click at [211, 288] on link "Aruza Pest Control" at bounding box center [216, 289] width 83 height 9
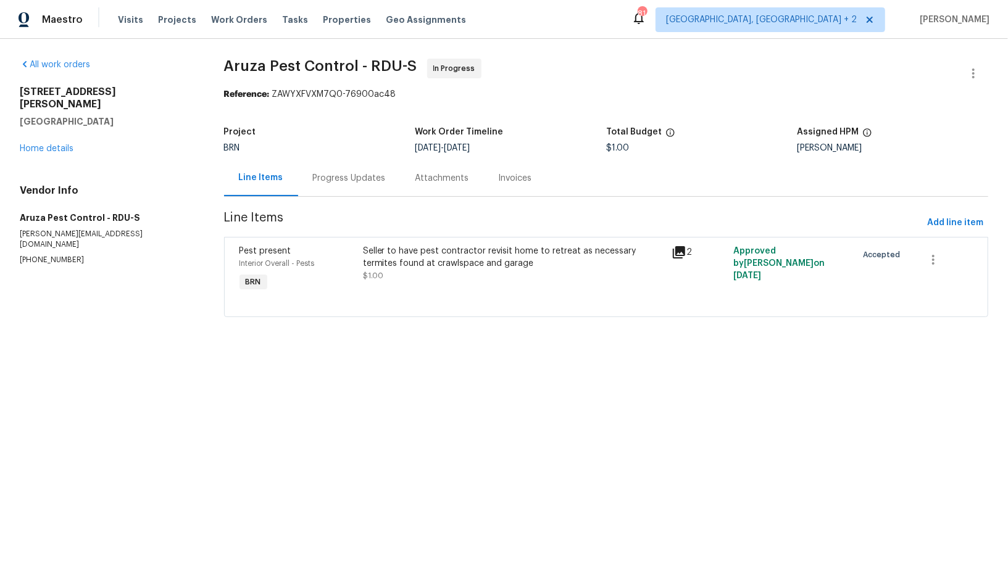
click at [321, 185] on div "Progress Updates" at bounding box center [349, 178] width 102 height 36
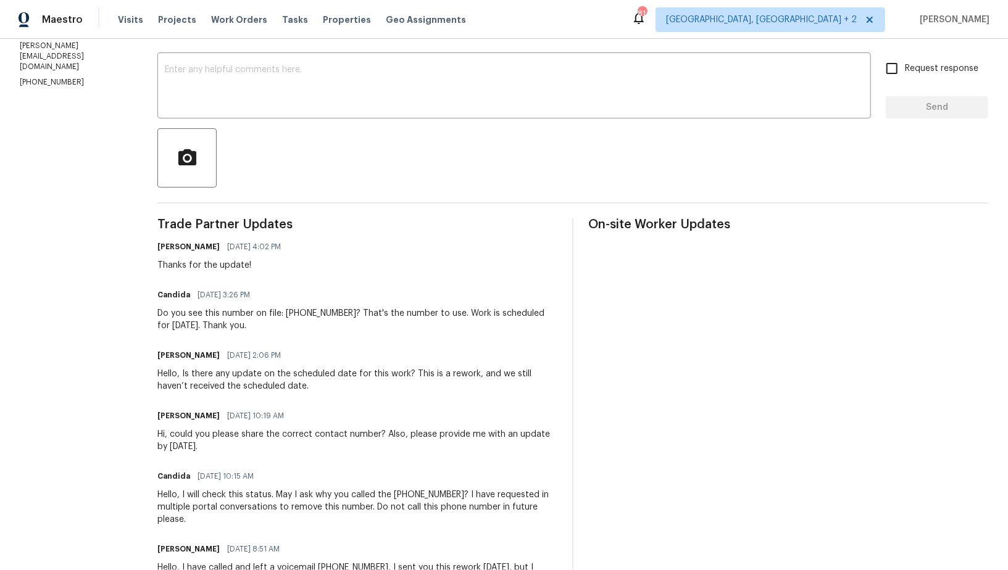
scroll to position [233, 0]
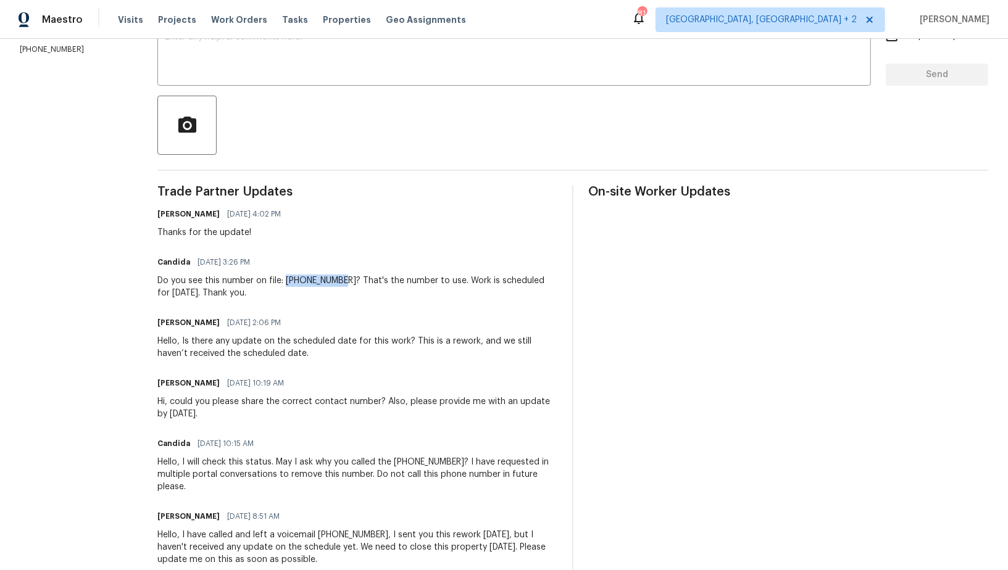
drag, startPoint x: 287, startPoint y: 279, endPoint x: 343, endPoint y: 283, distance: 56.3
click at [343, 283] on div "Do you see this number on file: 980-729-8788? That's the number to use. Work is…" at bounding box center [357, 287] width 400 height 25
copy div "980-729-8788"
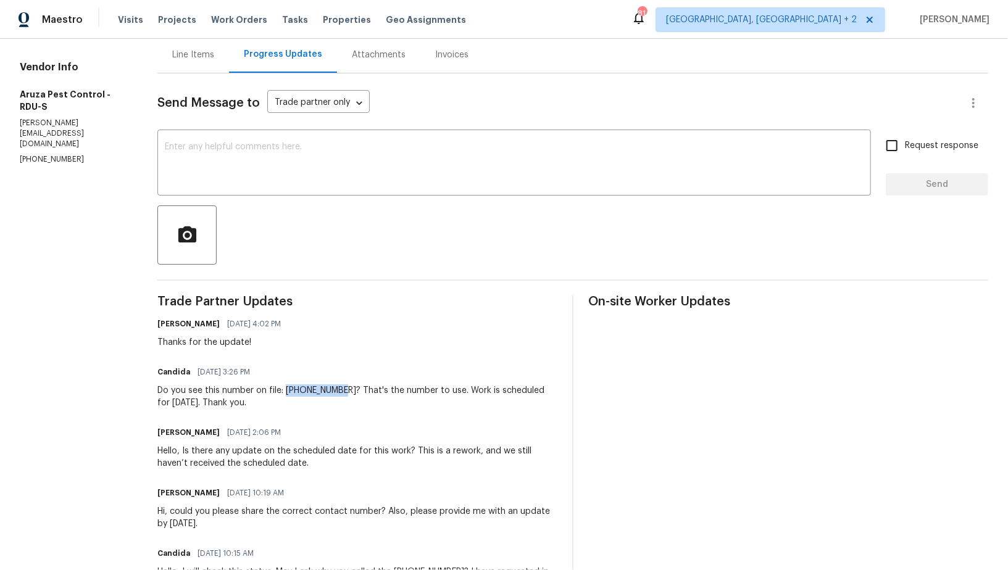
scroll to position [150, 0]
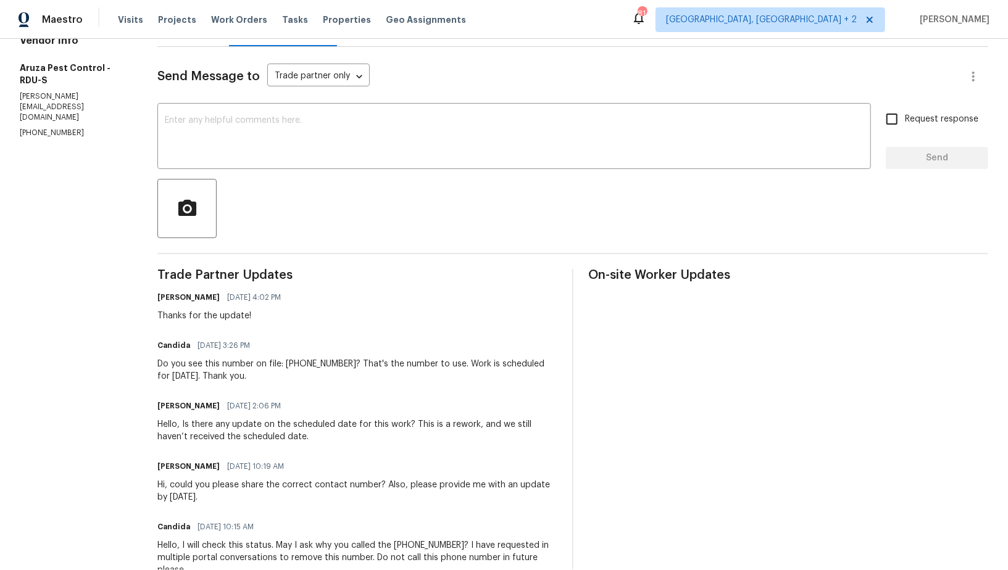
click at [311, 381] on div "Do you see this number on file: 980-729-8788? That's the number to use. Work is…" at bounding box center [357, 370] width 400 height 25
drag, startPoint x: 286, startPoint y: 360, endPoint x: 340, endPoint y: 361, distance: 54.3
click at [340, 362] on div "Do you see this number on file: 980-729-8788? That's the number to use. Work is…" at bounding box center [357, 370] width 400 height 25
click at [273, 152] on textarea at bounding box center [514, 137] width 698 height 43
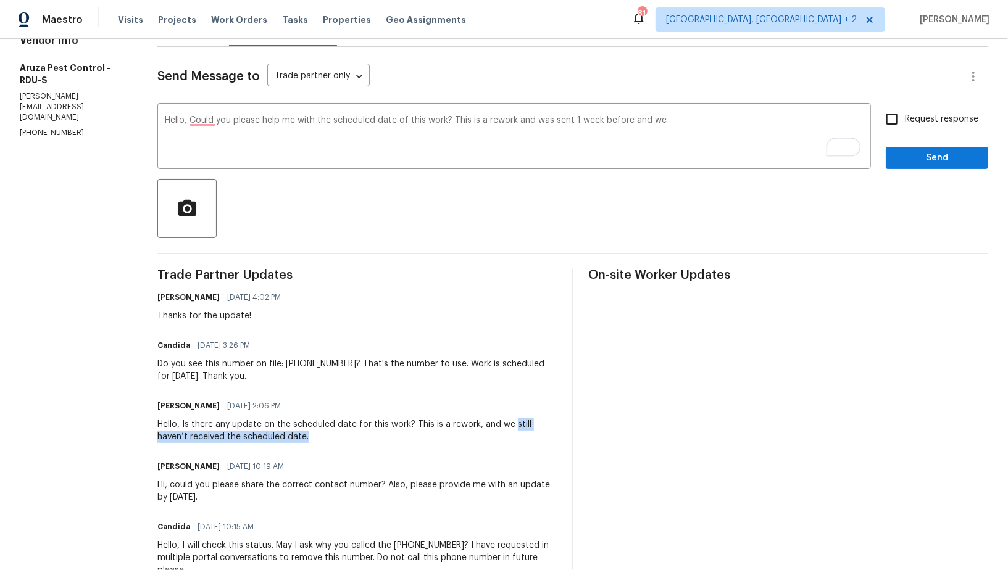
drag, startPoint x: 511, startPoint y: 425, endPoint x: 540, endPoint y: 434, distance: 29.7
click at [540, 434] on div "Hello, Is there any update on the scheduled date for this work? This is a rewor…" at bounding box center [357, 430] width 400 height 25
copy div "still haven’t received the scheduled date."
click at [674, 114] on div "Hello, Could you please help me with the scheduled date of this work? This is a…" at bounding box center [513, 137] width 713 height 63
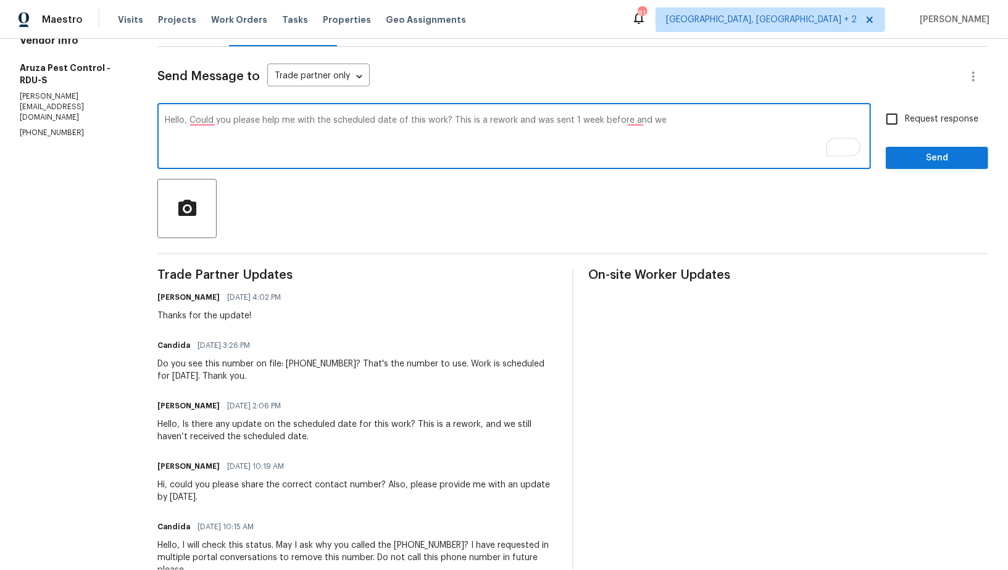
paste textarea "still haven’t received the scheduled date."
drag, startPoint x: 454, startPoint y: 120, endPoint x: 828, endPoint y: 124, distance: 373.9
click at [828, 124] on textarea "Hello, Could you please help me with the scheduled date of this work? This is a…" at bounding box center [514, 137] width 698 height 43
paste textarea "This is a rework that was sent a week ago, and we still haven’t received the sc…"
type textarea "Hello, Could you please help me with the scheduled date of this work? This is a…"
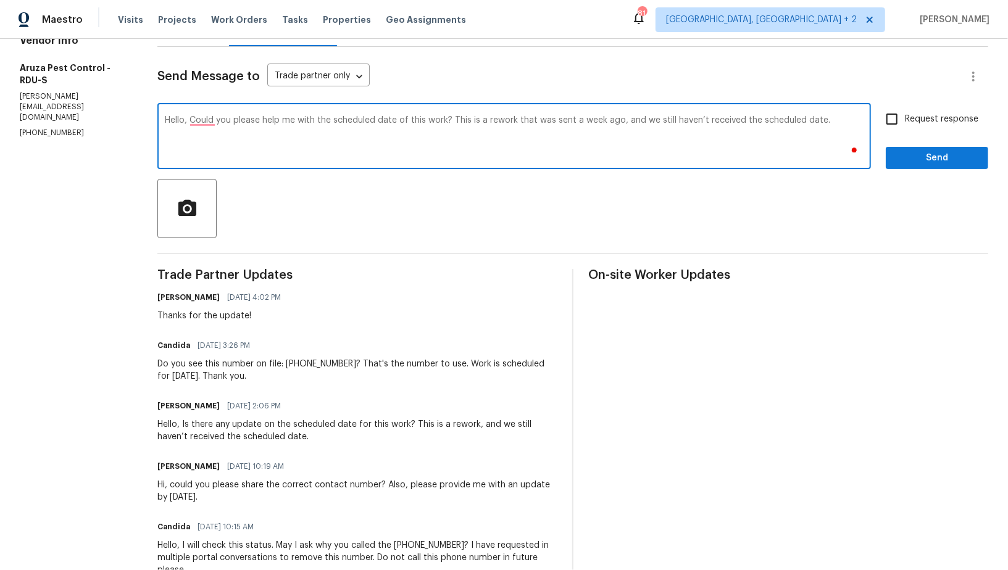
click at [905, 126] on input "Request response" at bounding box center [892, 119] width 26 height 26
checkbox input "true"
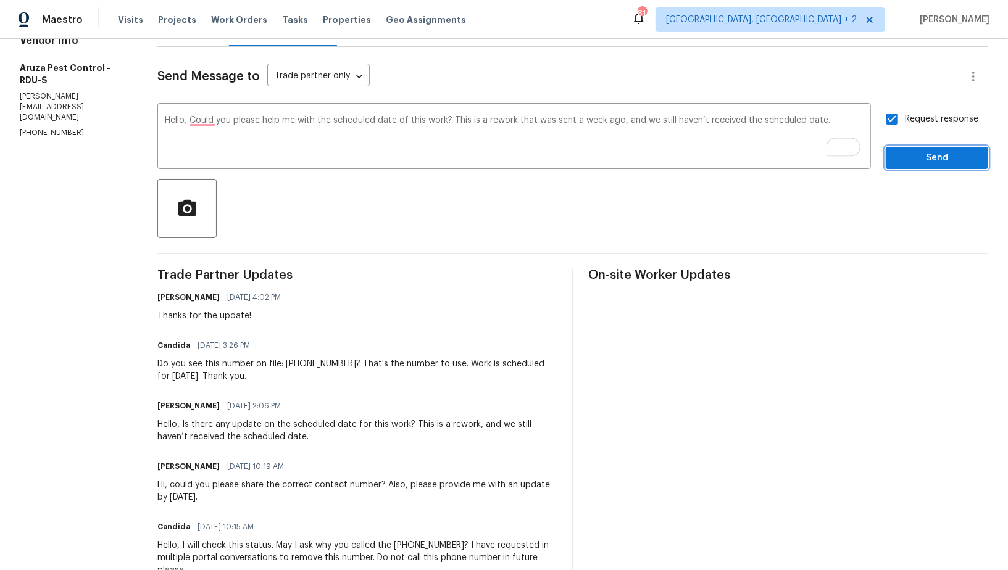
click at [909, 156] on span "Send" at bounding box center [936, 158] width 83 height 15
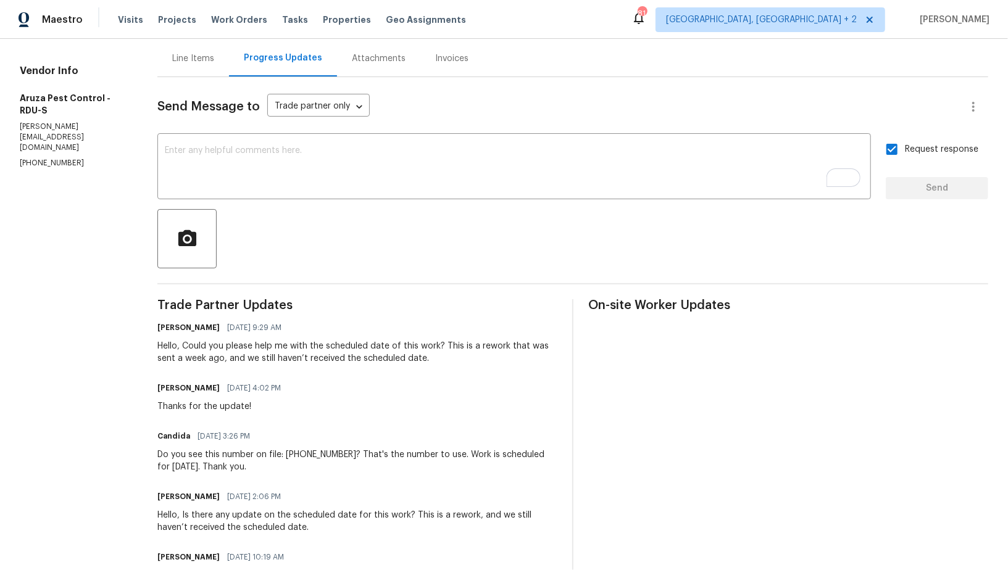
scroll to position [94, 0]
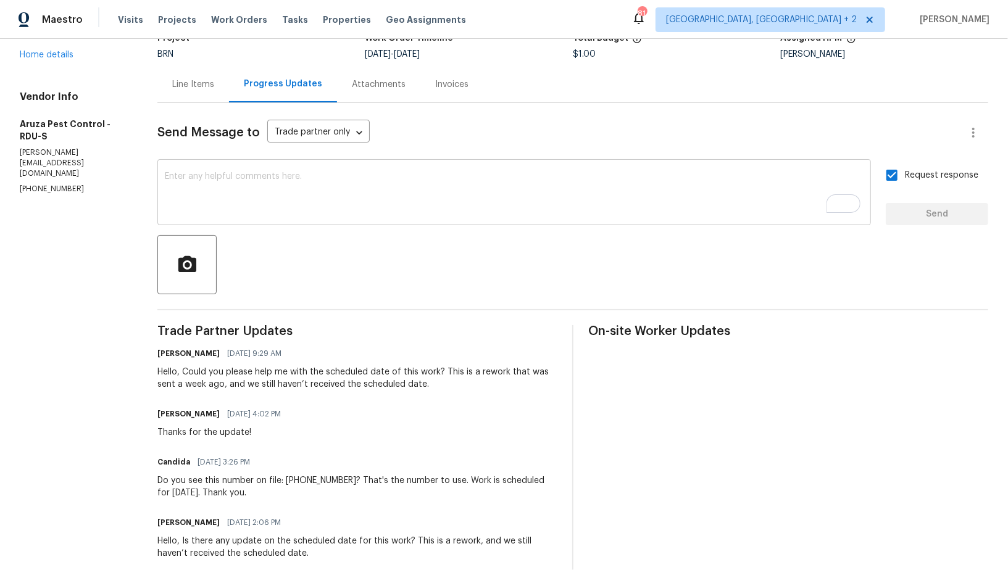
click at [282, 205] on textarea "To enrich screen reader interactions, please activate Accessibility in Grammarl…" at bounding box center [514, 193] width 698 height 43
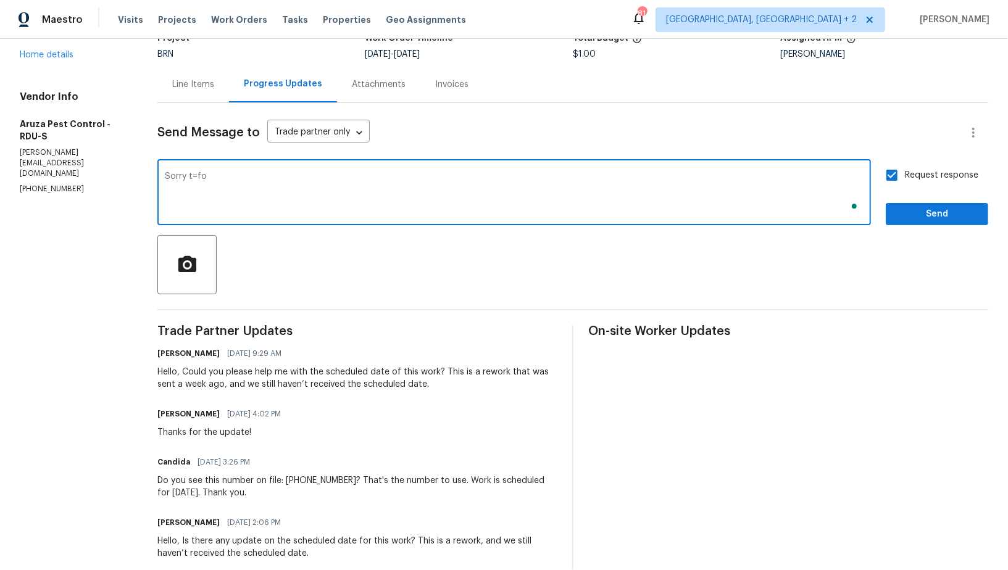
type textarea "Sorry t=for"
type textarea "Please ignore the below message. Let me know once the work is complete and plea…"
paste textarea "Please ignore the message below. Let me know once the work is complete and shar…"
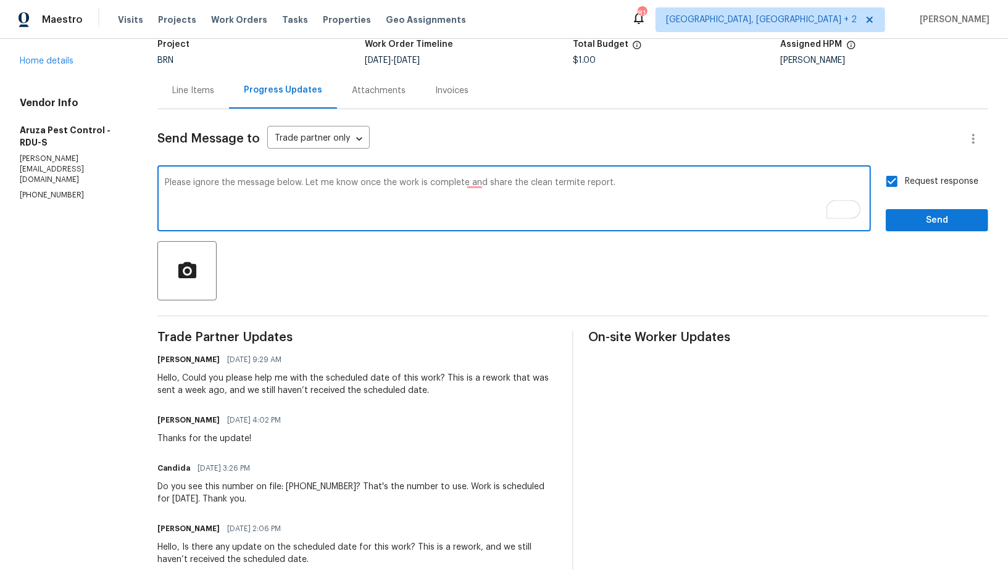
type textarea "Please ignore the message below. Let me know once the work is complete and shar…"
click at [882, 183] on input "Request response" at bounding box center [892, 181] width 26 height 26
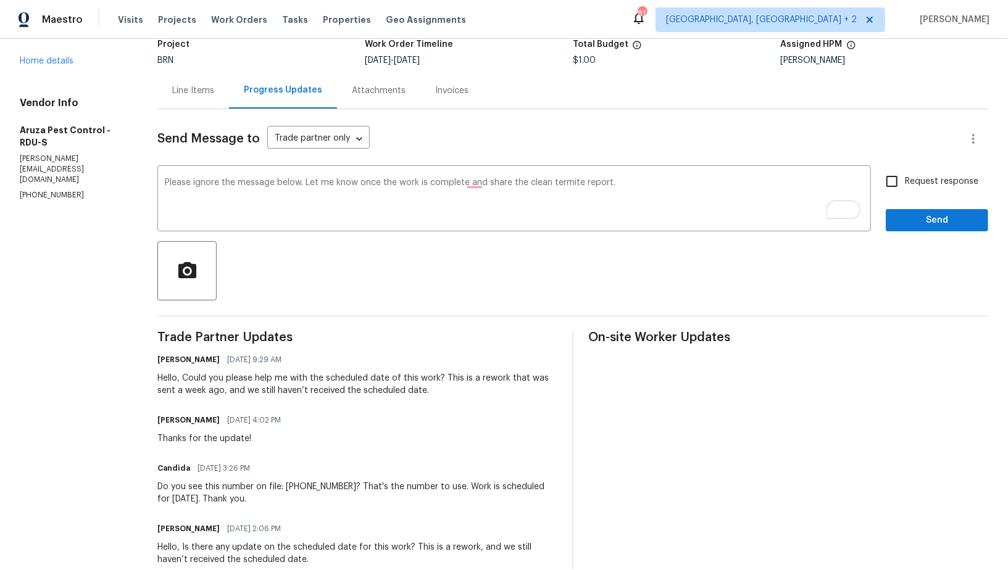
click at [882, 183] on input "Request response" at bounding box center [892, 181] width 26 height 26
checkbox input "true"
click at [922, 228] on button "Send" at bounding box center [936, 220] width 102 height 23
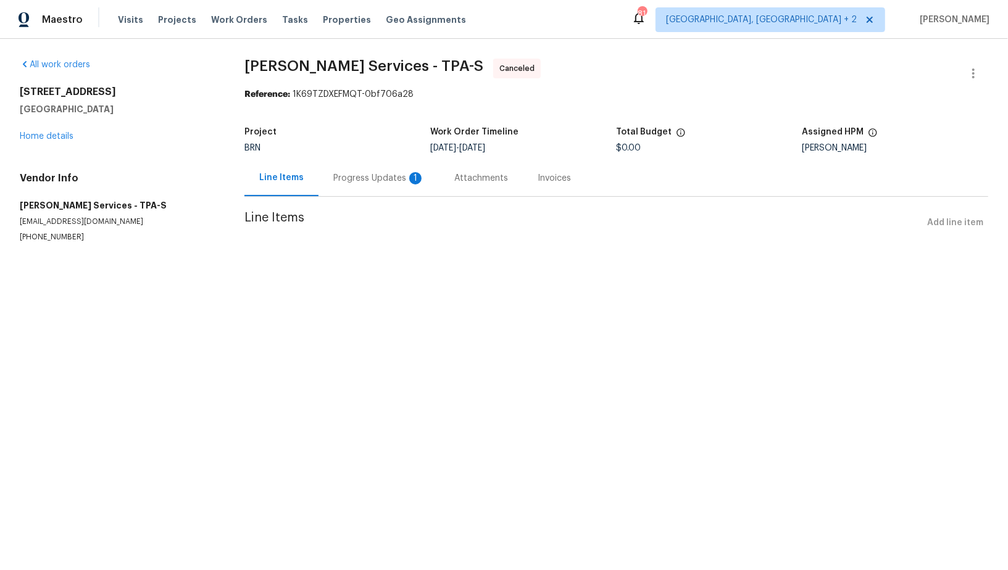
click at [330, 190] on div "Progress Updates 1" at bounding box center [378, 178] width 121 height 36
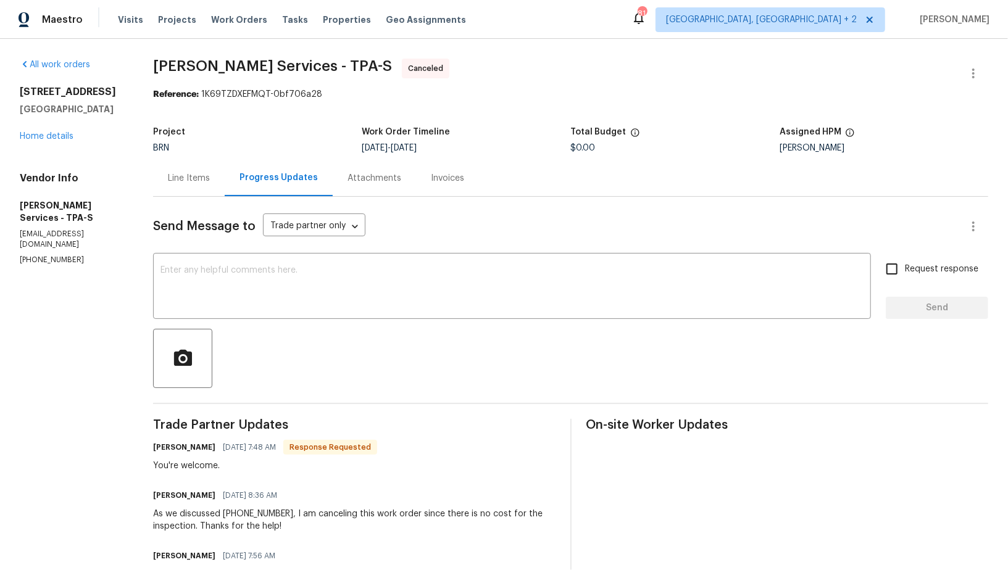
click at [210, 178] on div "Line Items" at bounding box center [189, 178] width 42 height 12
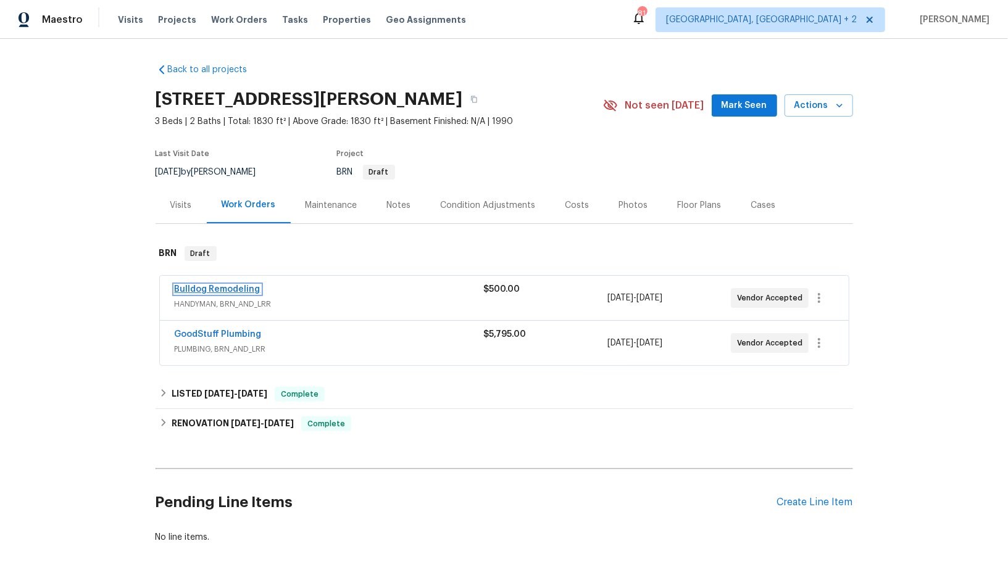
click at [211, 288] on link "Bulldog Remodeling" at bounding box center [218, 289] width 86 height 9
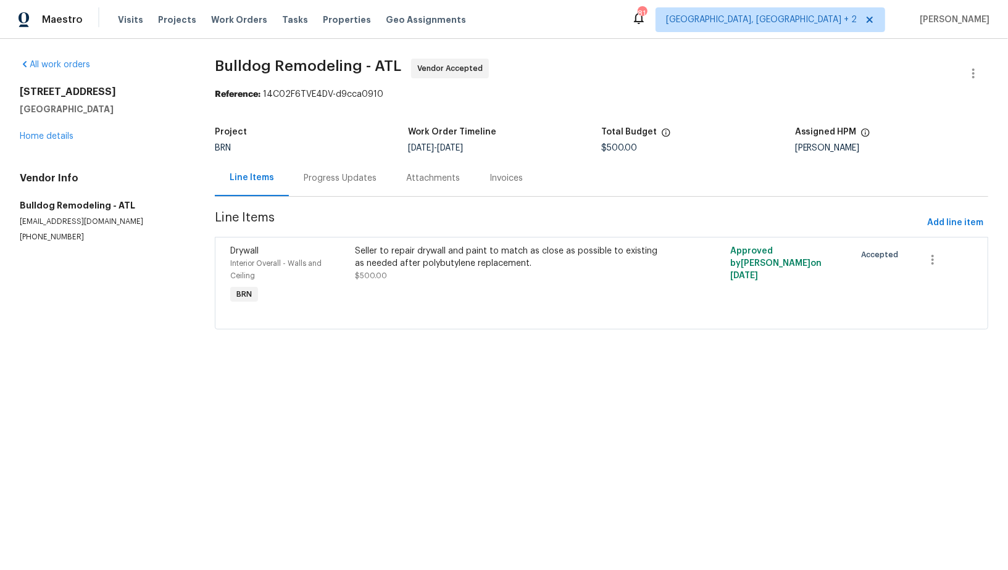
click at [334, 177] on div "Progress Updates" at bounding box center [340, 178] width 73 height 12
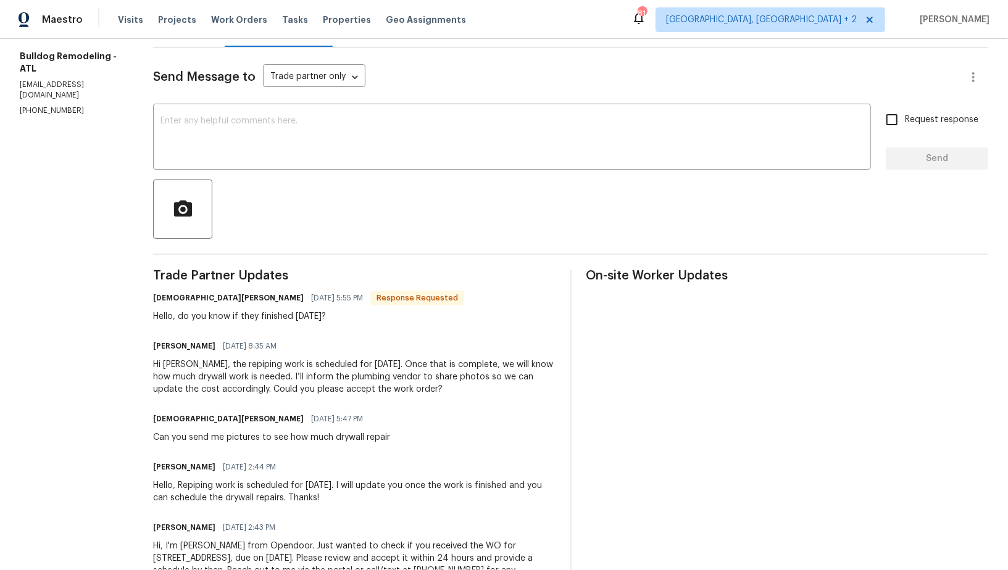
scroll to position [136, 0]
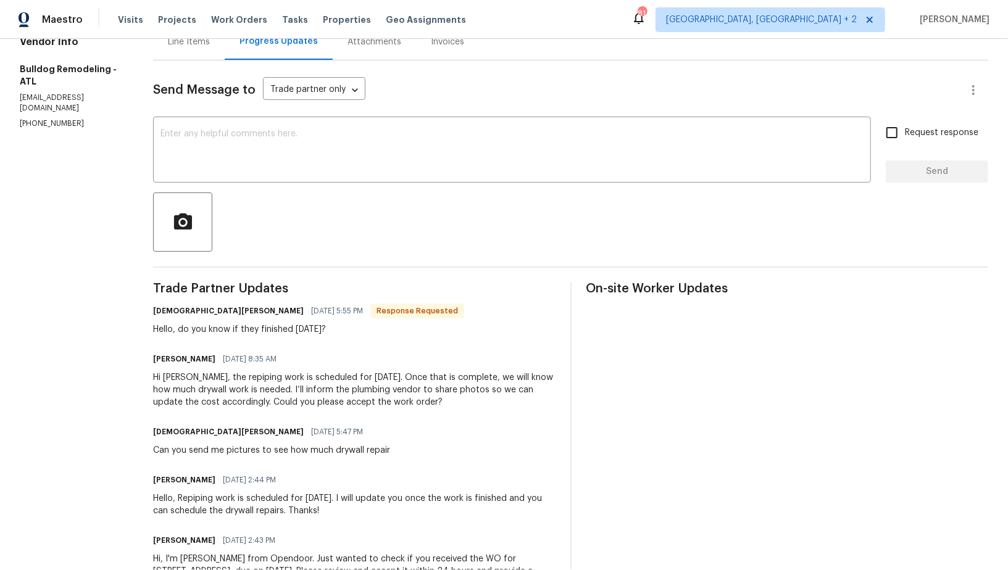
click at [276, 187] on div "Send Message to Trade partner only Trade partner only ​ x ​ Request response Se…" at bounding box center [570, 338] width 835 height 557
click at [273, 162] on textarea at bounding box center [511, 151] width 703 height 43
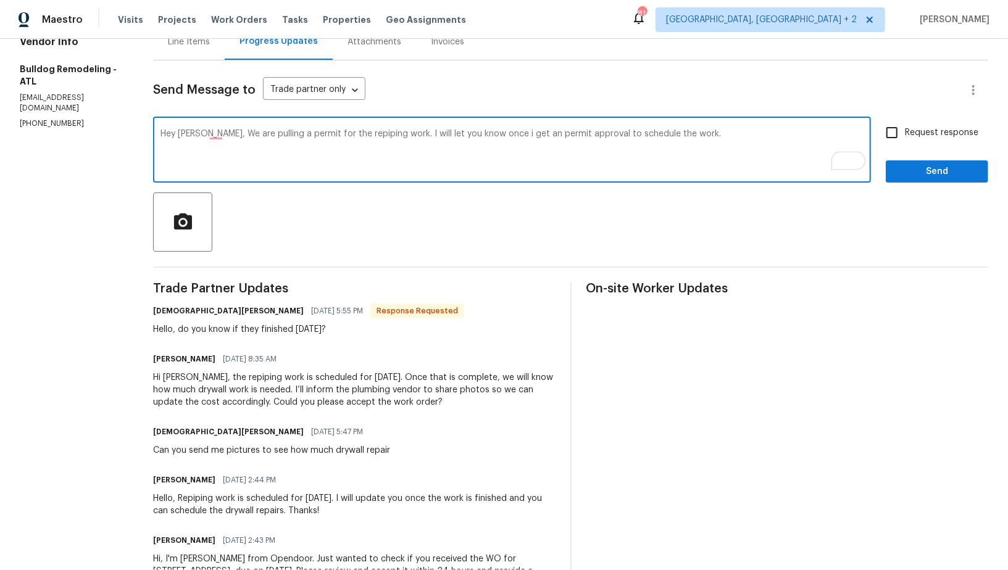
click at [211, 136] on textarea "Hey [PERSON_NAME], We are pulling a permit for the repiping work. I will let yo…" at bounding box center [511, 151] width 703 height 43
click at [270, 132] on textarea "Hey [PERSON_NAME], we are pulling a permit for the repiping work. I will let yo…" at bounding box center [511, 151] width 703 height 43
type textarea "Hey [PERSON_NAME], we are pulling permit for the repiping work. I will let you …"
click at [888, 134] on input "Request response" at bounding box center [892, 133] width 26 height 26
checkbox input "true"
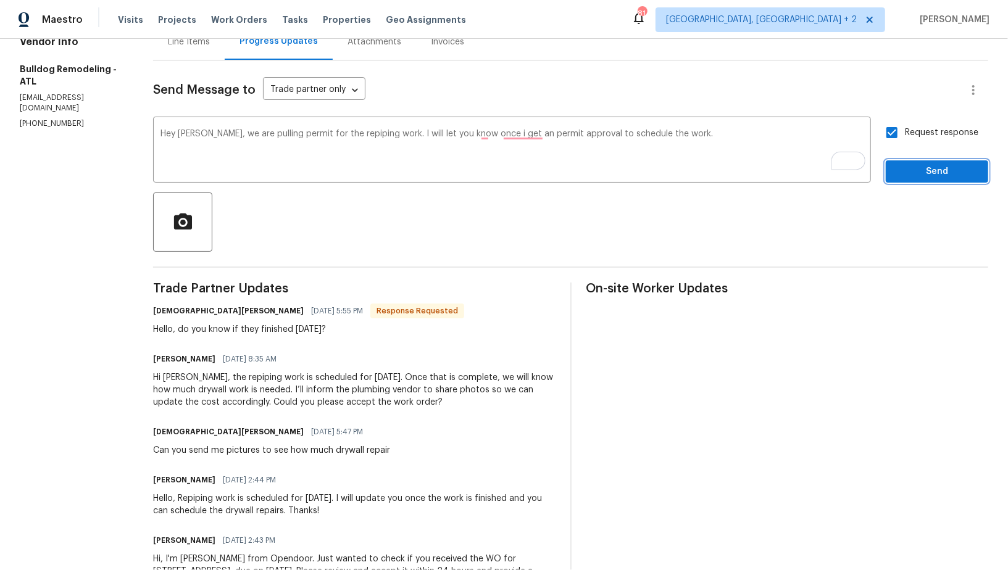
click at [909, 168] on span "Send" at bounding box center [936, 171] width 83 height 15
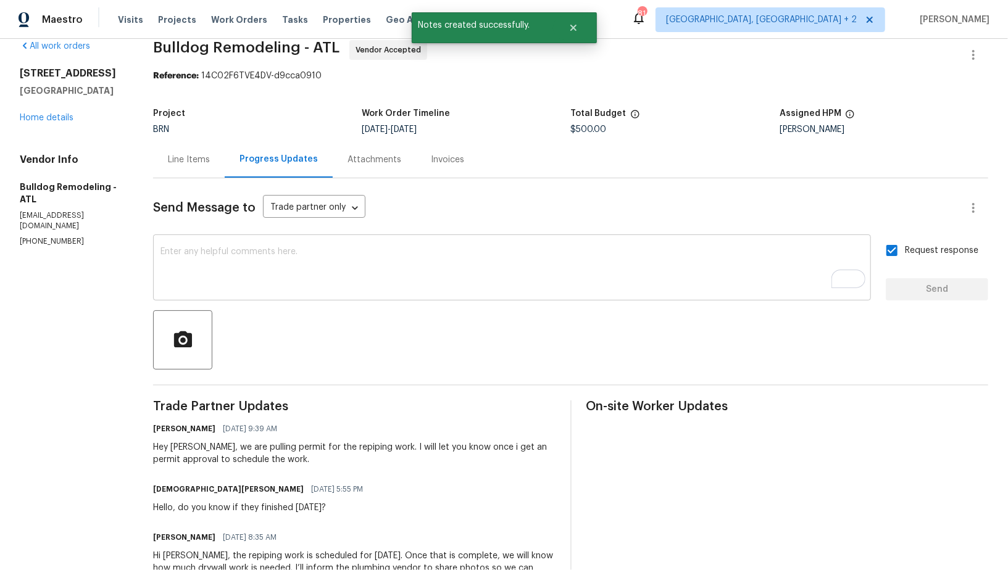
scroll to position [27, 0]
